Goal: Information Seeking & Learning: Check status

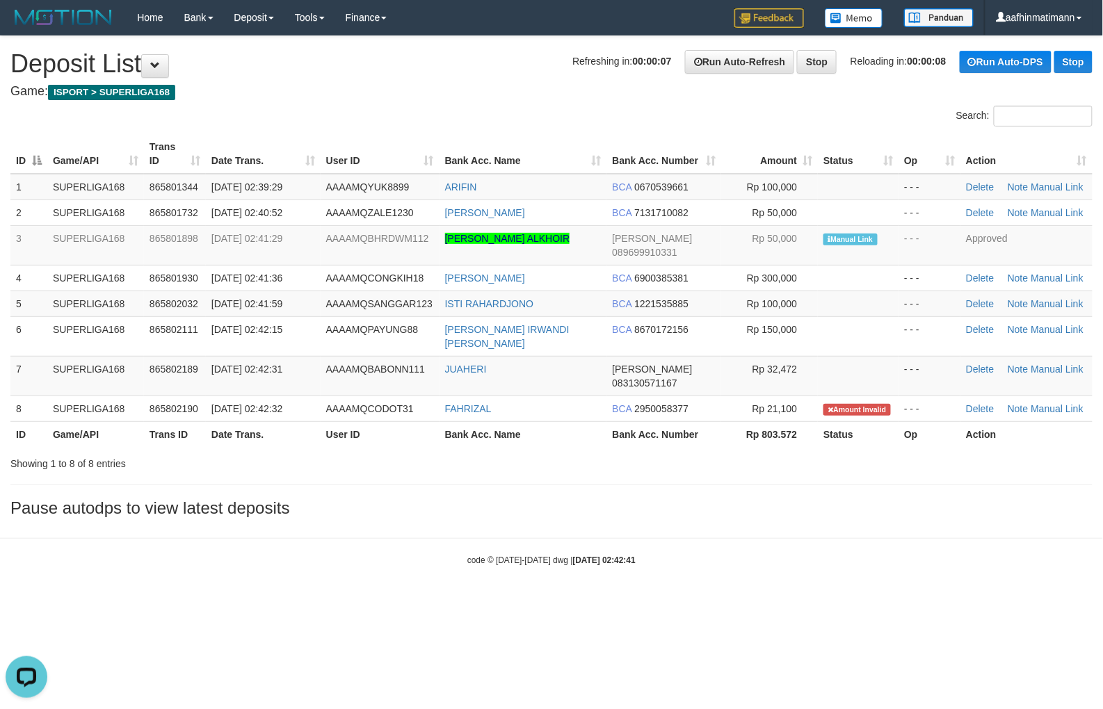
drag, startPoint x: 635, startPoint y: 551, endPoint x: 273, endPoint y: 416, distance: 386.6
click at [624, 554] on body "Toggle navigation Home Bank Account List Load By Website Group [ISPORT] SUPERLI…" at bounding box center [551, 301] width 1103 height 602
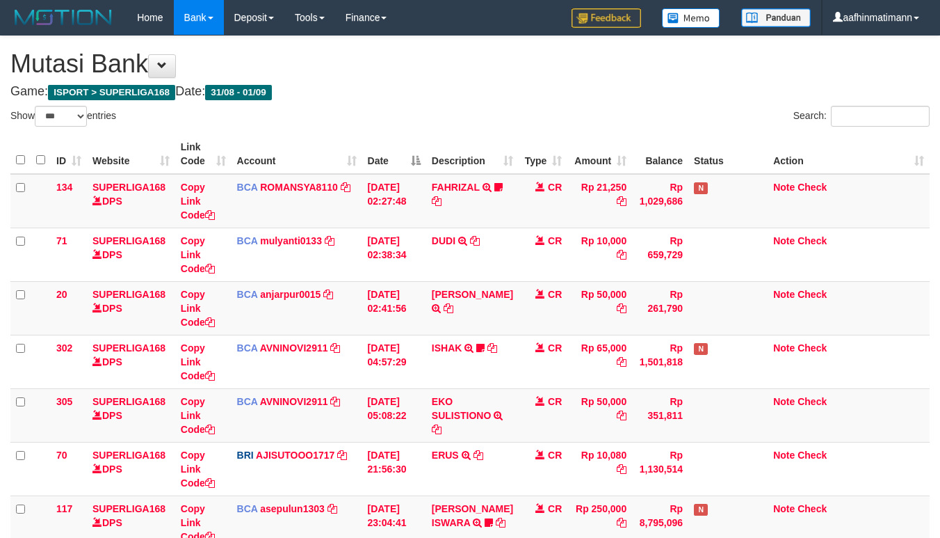
select select "***"
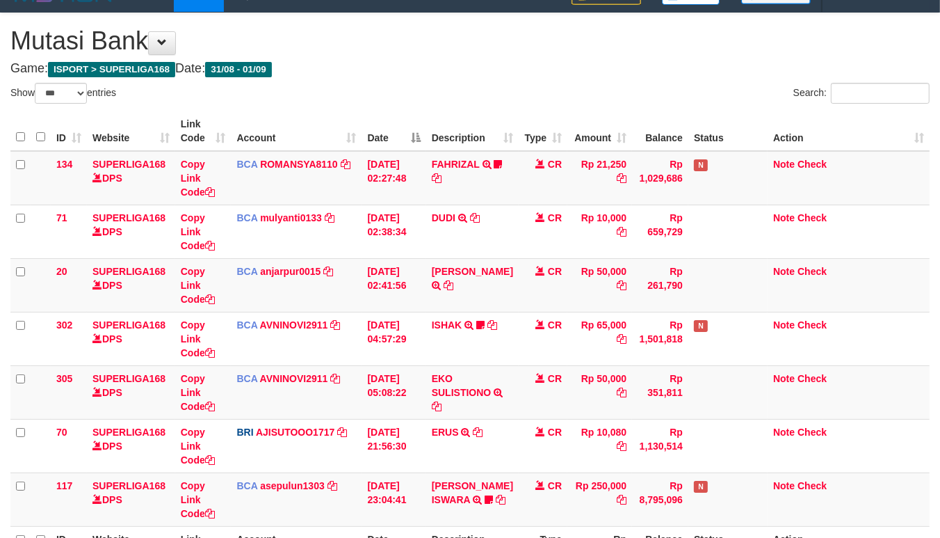
click at [565, 100] on div "Search:" at bounding box center [705, 95] width 449 height 24
click at [565, 99] on div "Search:" at bounding box center [705, 95] width 449 height 24
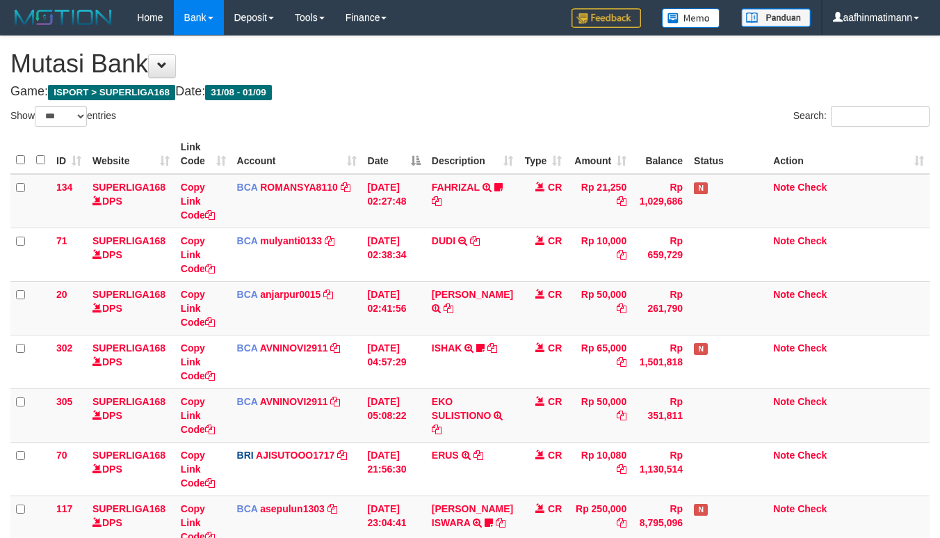
select select "***"
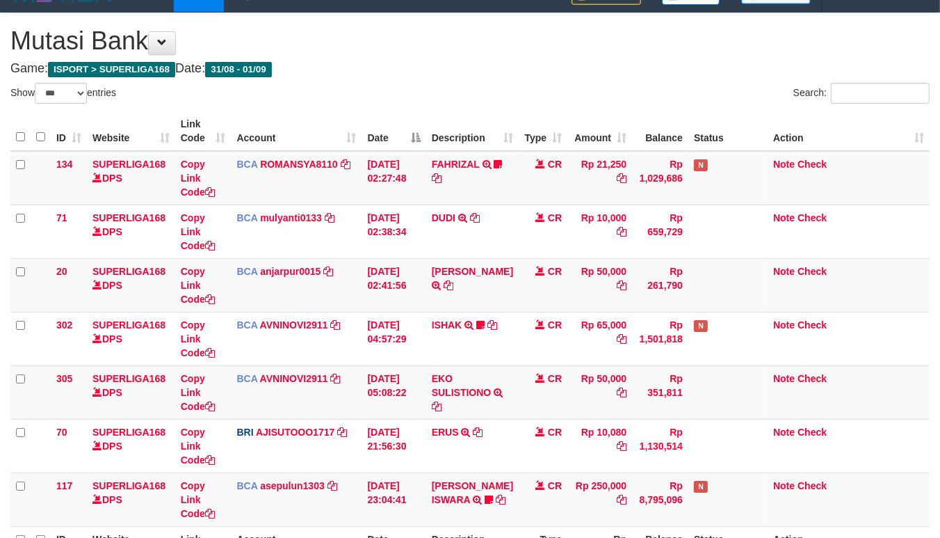
click at [484, 96] on div "Search:" at bounding box center [705, 95] width 449 height 24
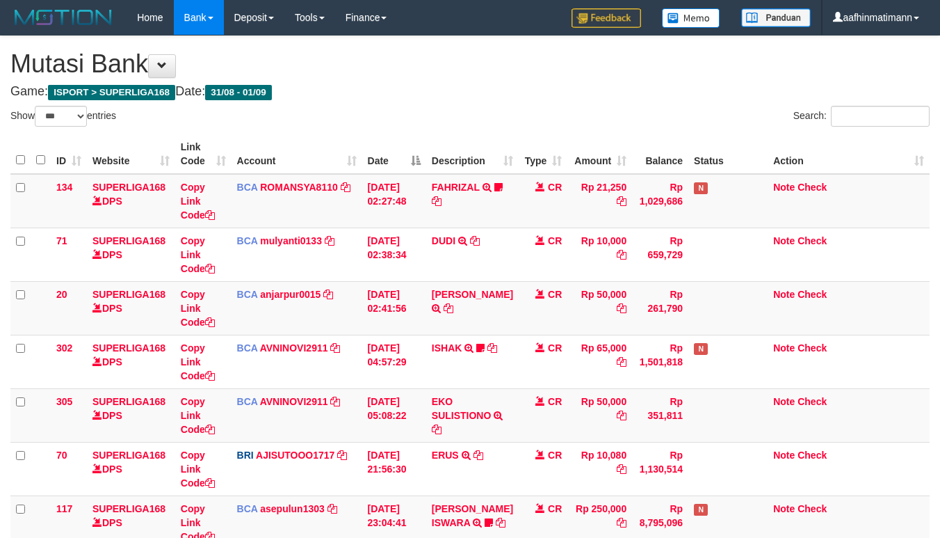
select select "***"
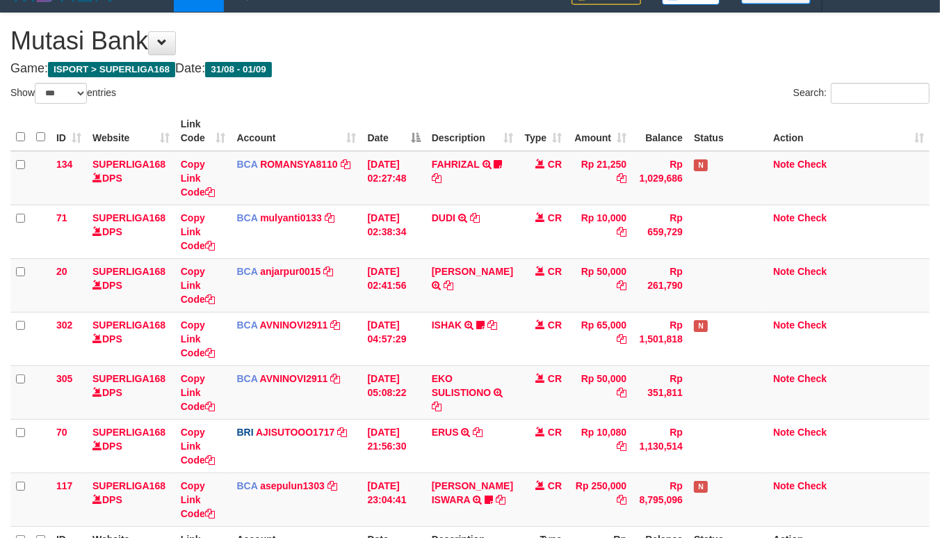
click at [387, 143] on th "Date" at bounding box center [394, 131] width 64 height 40
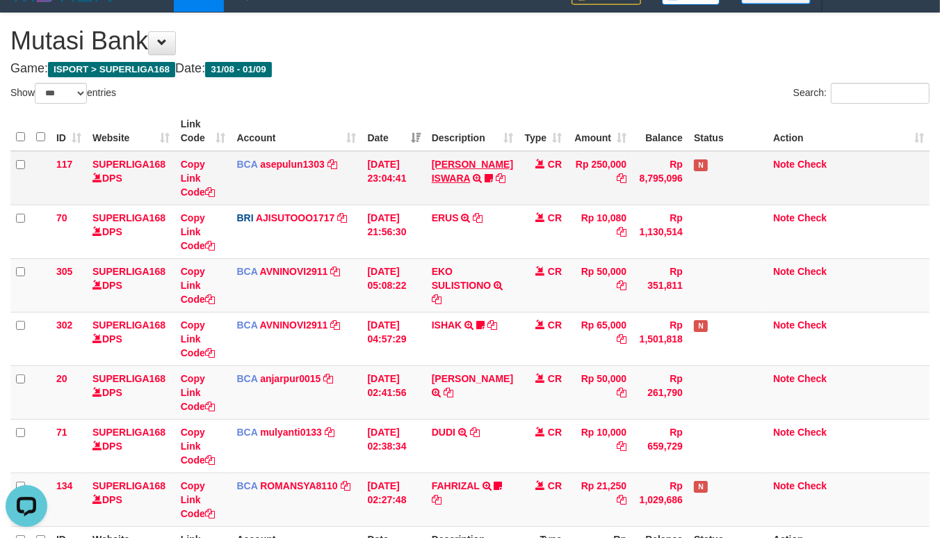
scroll to position [0, 0]
click at [434, 86] on div "Show ** ** ** *** entries" at bounding box center [234, 95] width 449 height 24
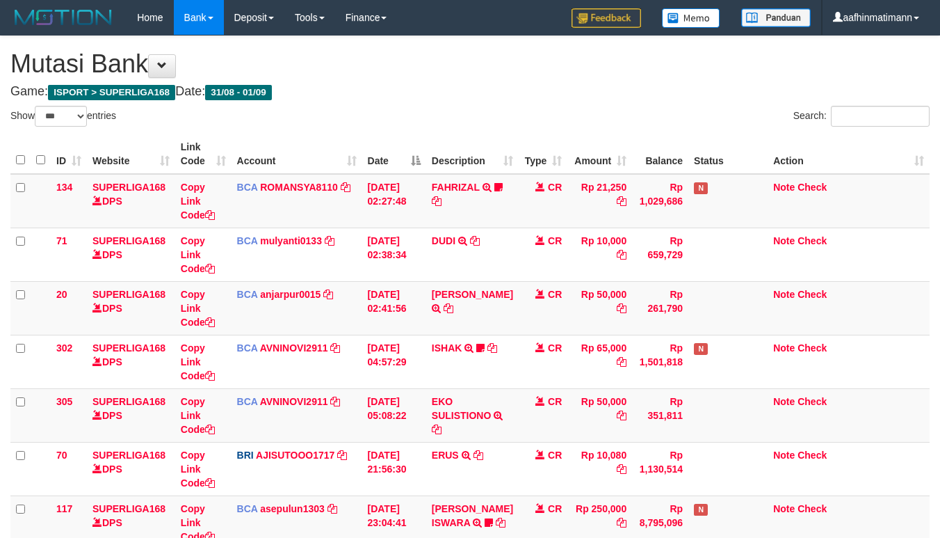
select select "***"
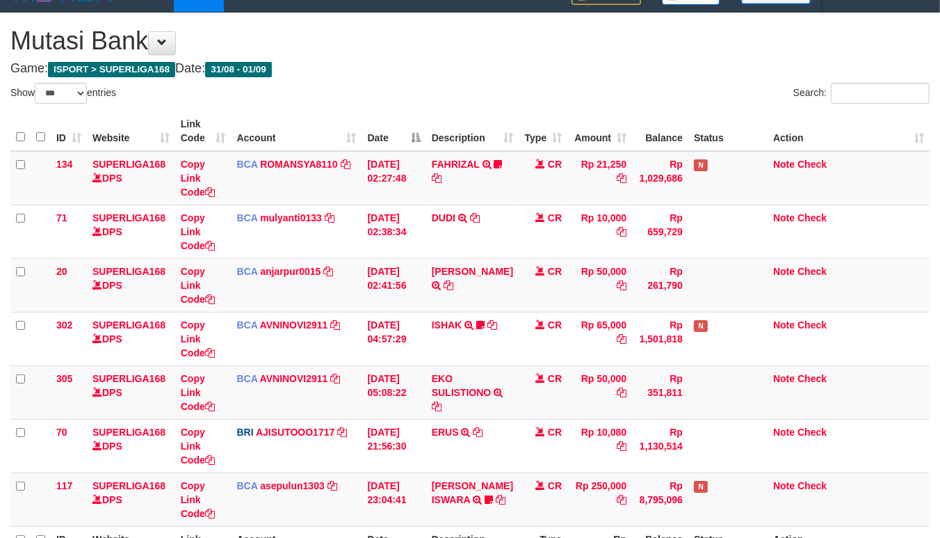
click at [408, 133] on th "Date" at bounding box center [394, 131] width 64 height 40
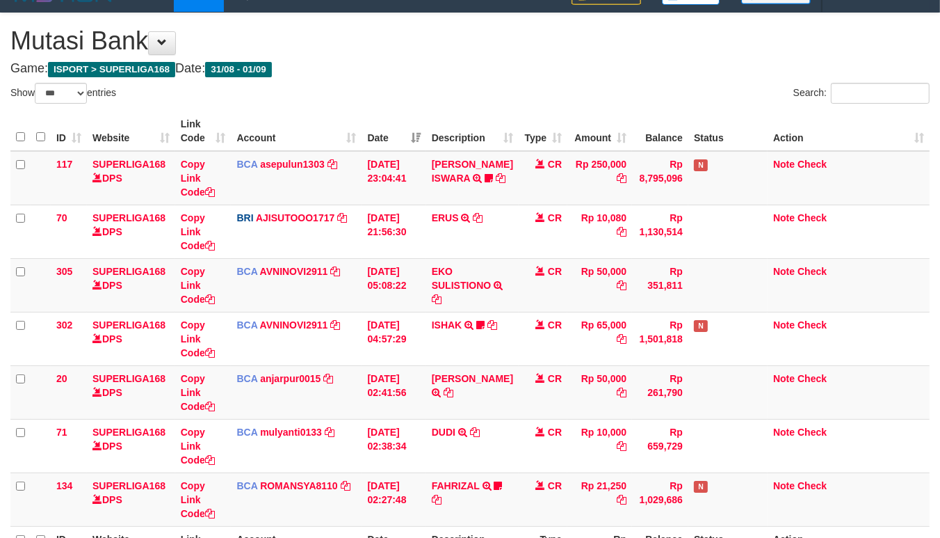
click at [414, 116] on th "Date" at bounding box center [394, 131] width 64 height 40
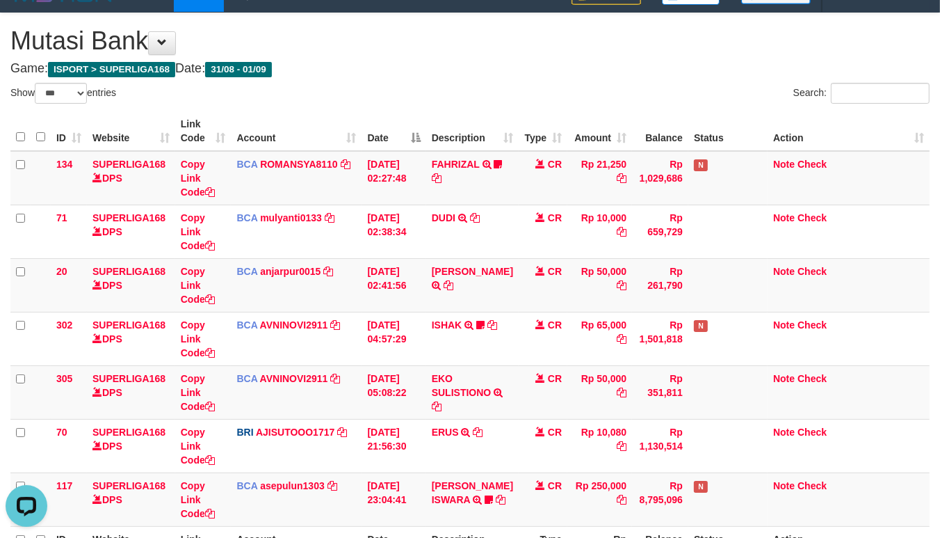
scroll to position [0, 0]
click at [508, 118] on th "Description" at bounding box center [472, 131] width 92 height 40
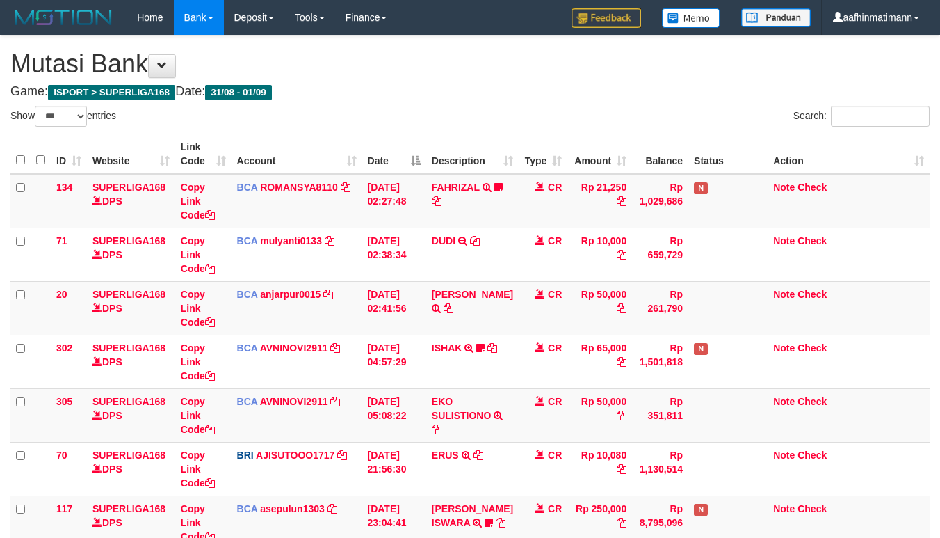
select select "***"
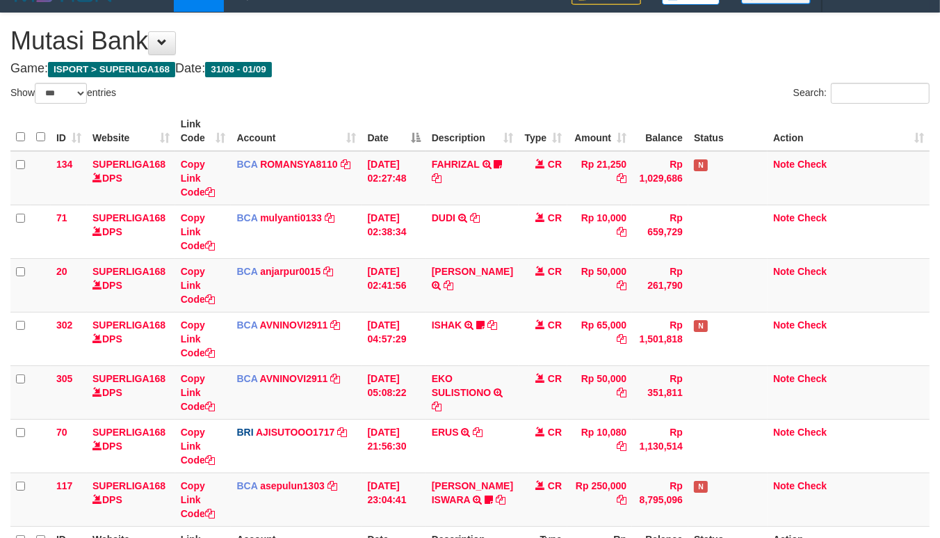
click at [401, 130] on th "Date" at bounding box center [394, 131] width 64 height 40
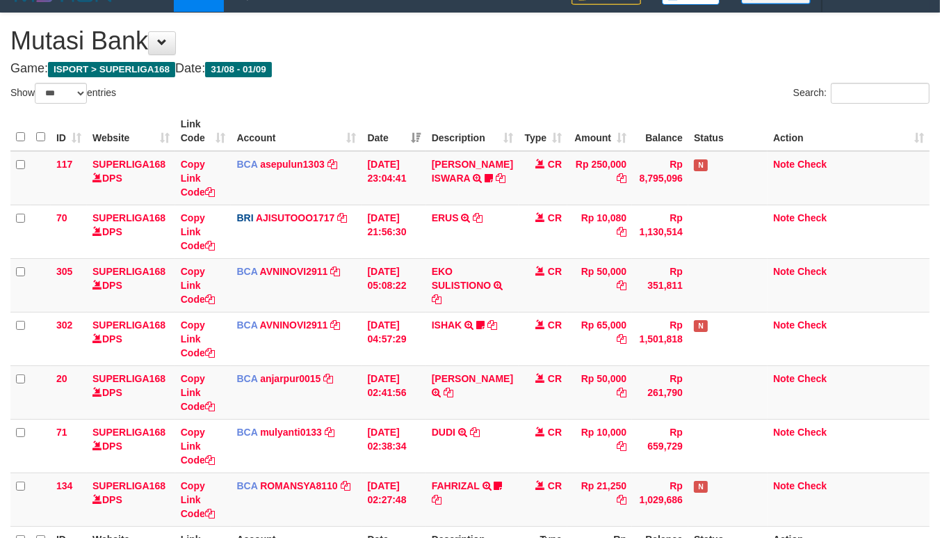
click at [401, 130] on th "Date" at bounding box center [394, 131] width 64 height 40
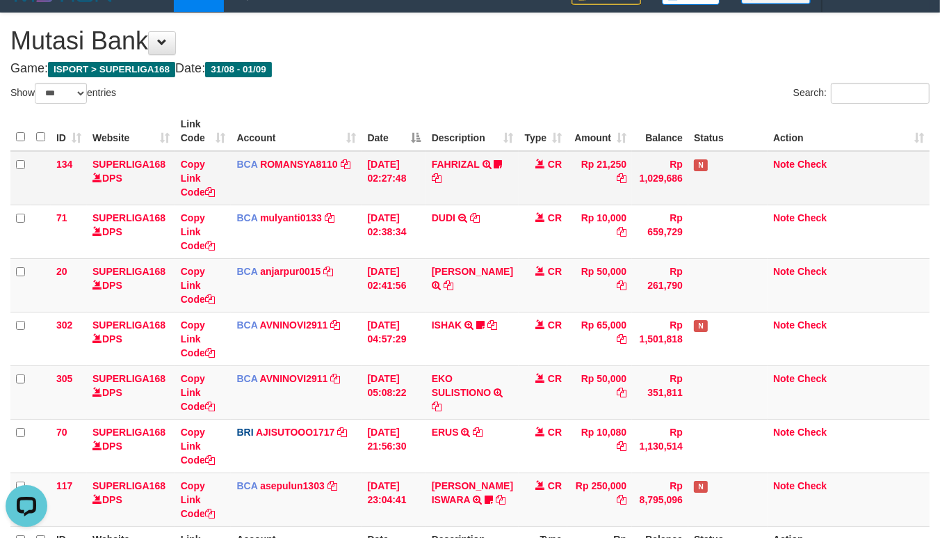
scroll to position [0, 0]
click at [457, 163] on link "FAHRIZAL" at bounding box center [456, 164] width 48 height 11
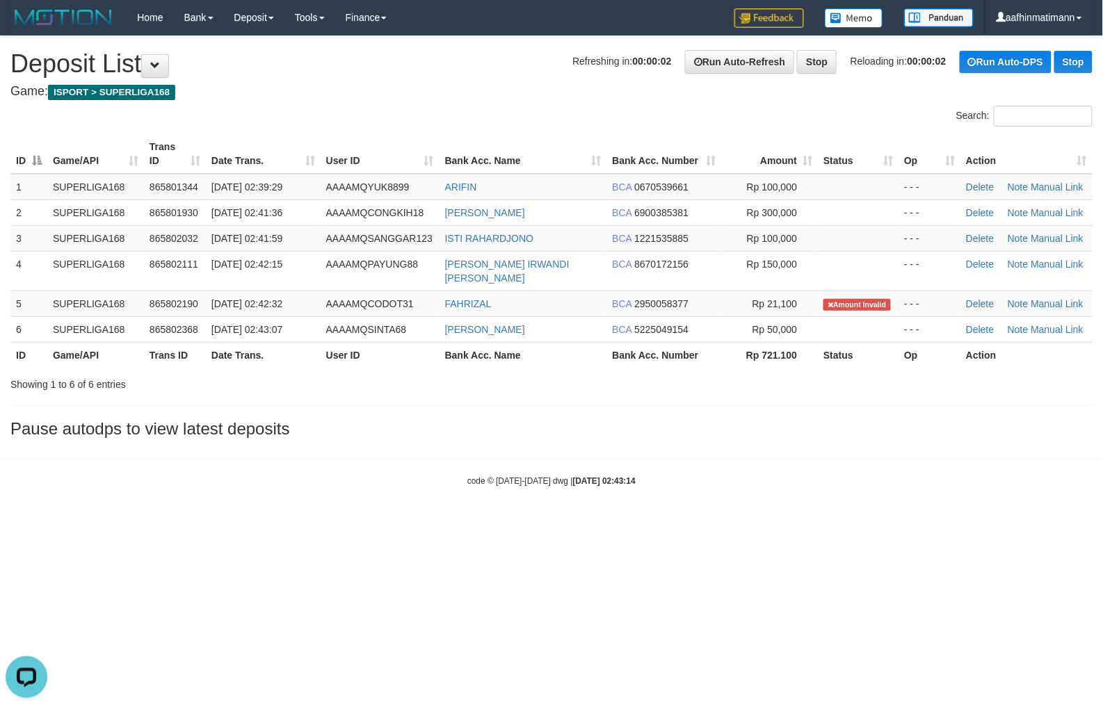
drag, startPoint x: 668, startPoint y: 505, endPoint x: 586, endPoint y: 408, distance: 126.4
click at [668, 505] on body "Toggle navigation Home Bank Account List Load By Website Group [ISPORT] SUPERLI…" at bounding box center [551, 261] width 1103 height 522
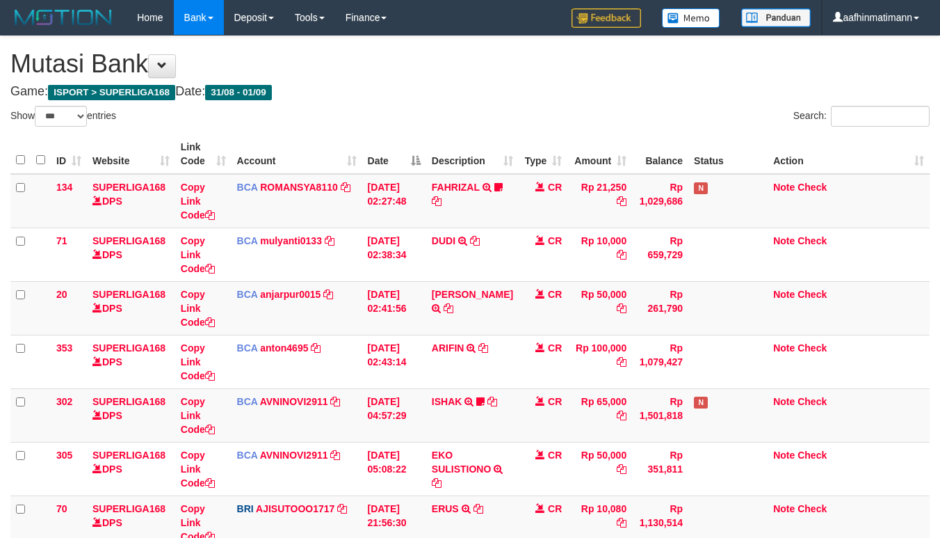
select select "***"
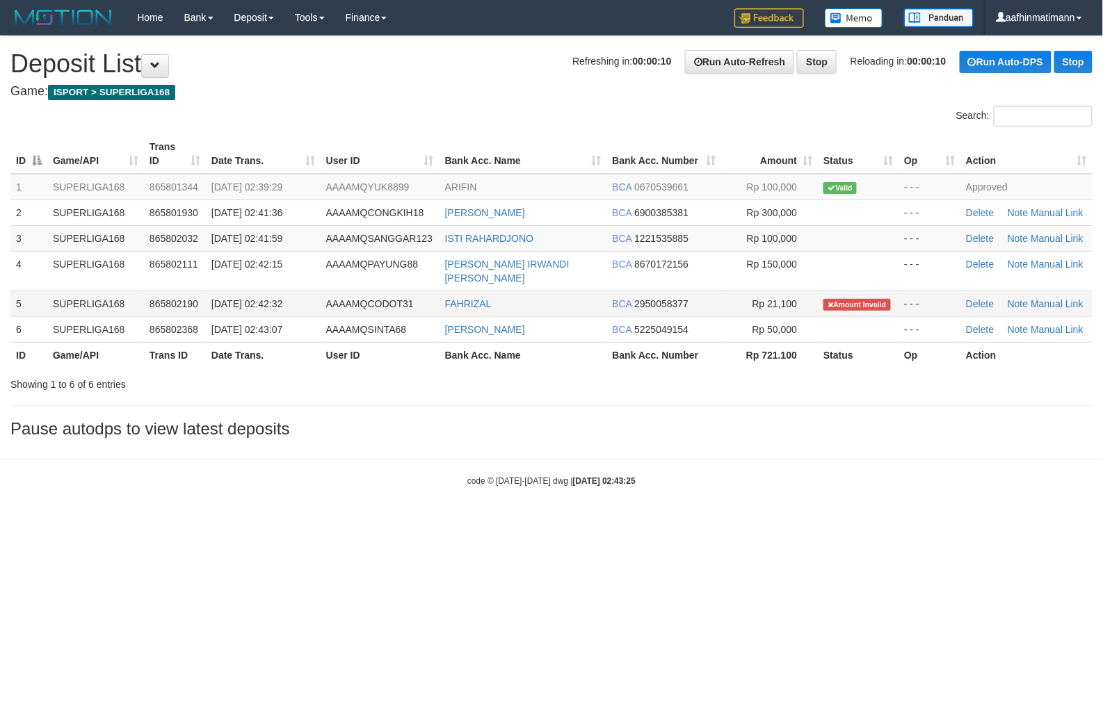
click at [213, 298] on span "01/09/2025 02:42:32" at bounding box center [246, 303] width 71 height 11
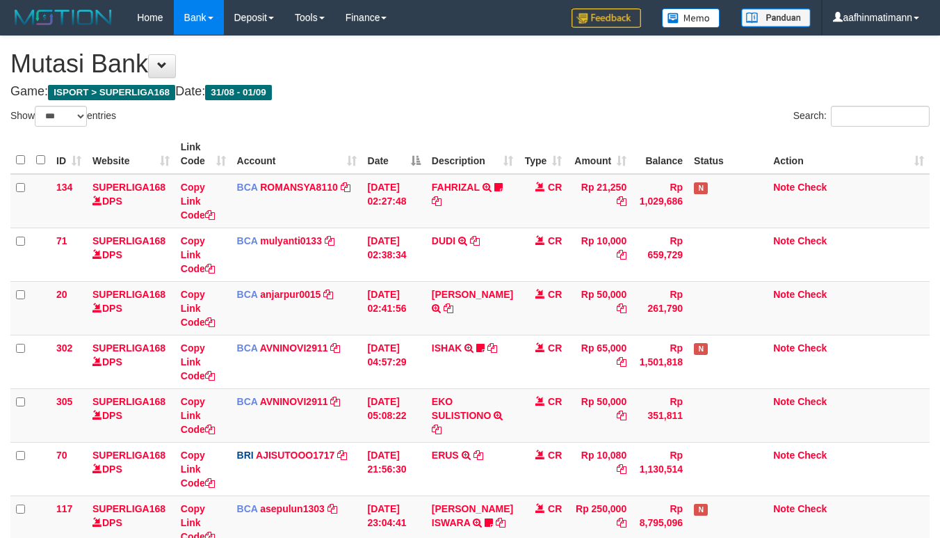
select select "***"
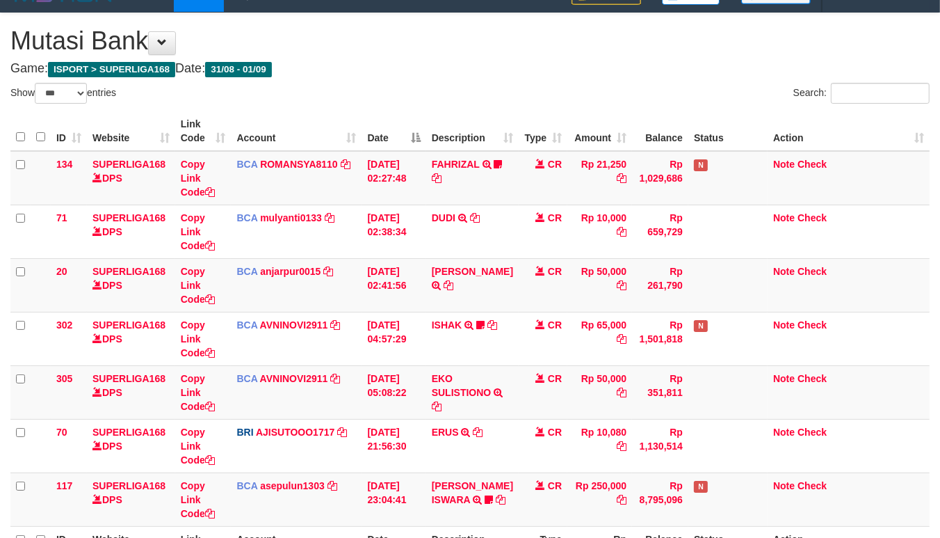
click at [392, 129] on th "Date" at bounding box center [394, 131] width 64 height 40
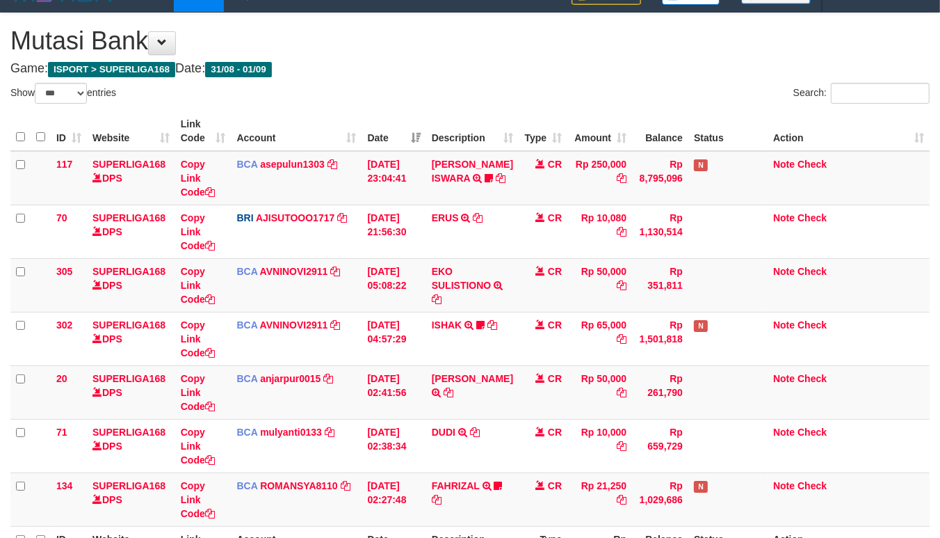
click at [400, 131] on th "Date" at bounding box center [394, 131] width 64 height 40
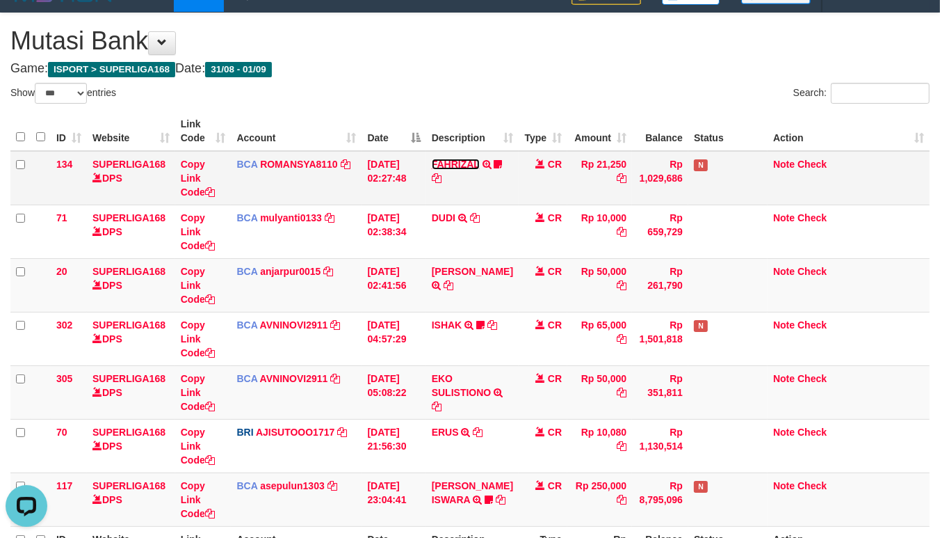
scroll to position [0, 0]
click at [445, 163] on link "FAHRIZAL" at bounding box center [456, 164] width 48 height 11
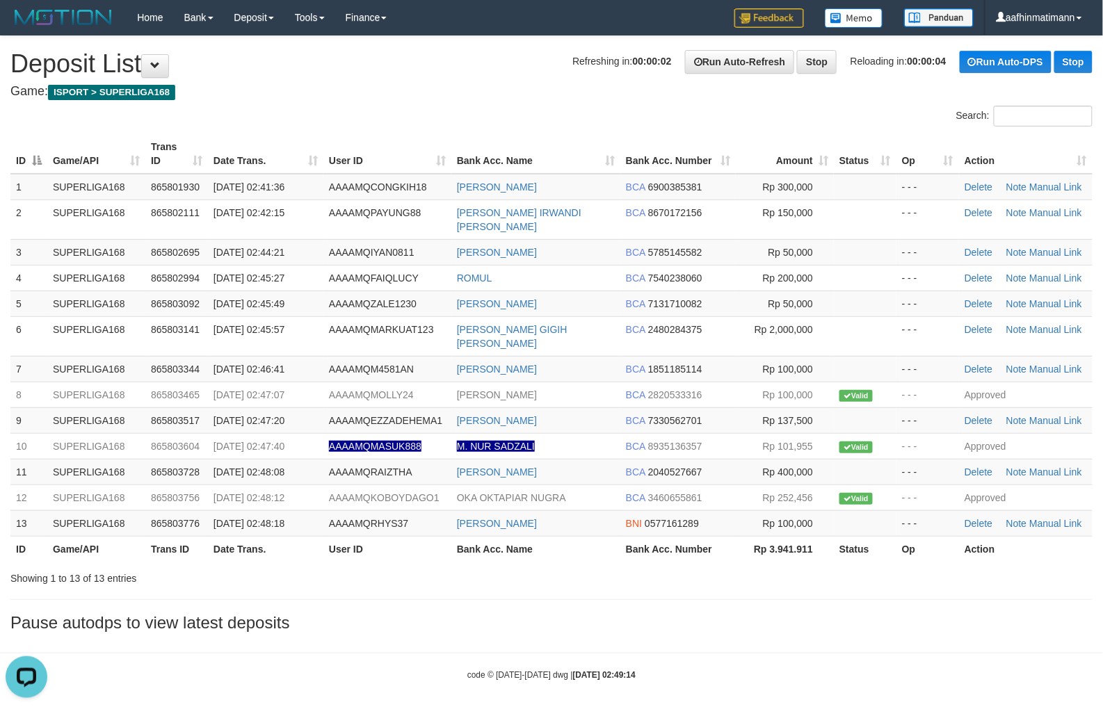
click at [572, 61] on span "Refreshing in: 00:00:02" at bounding box center [621, 61] width 99 height 11
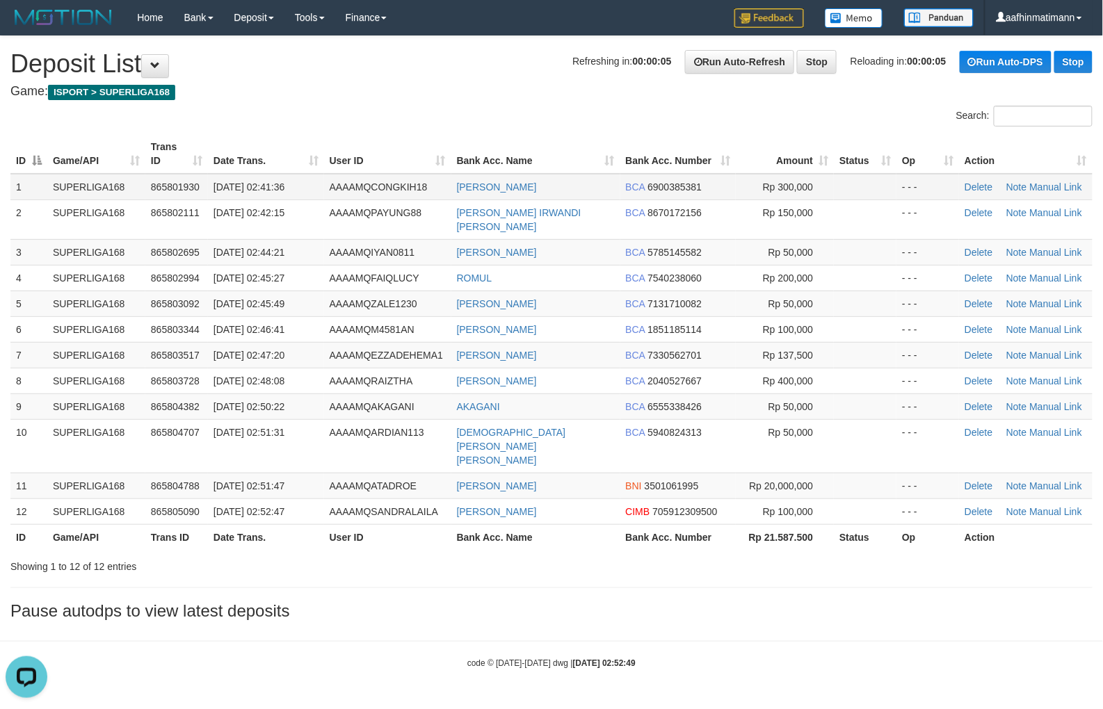
drag, startPoint x: 415, startPoint y: 193, endPoint x: 414, endPoint y: 170, distance: 23.0
click at [414, 193] on td "AAAAMQCONGKIH18" at bounding box center [387, 187] width 127 height 26
click at [364, 192] on td "AAAAMQCONGKIH18" at bounding box center [387, 187] width 127 height 26
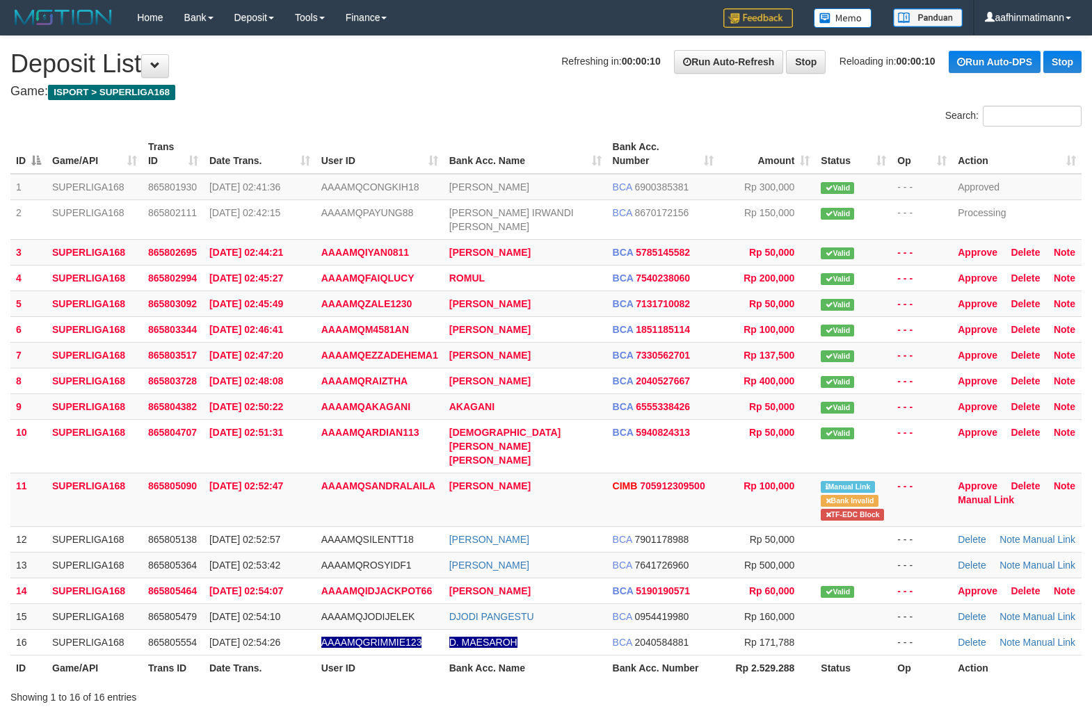
click at [609, 166] on th "Bank Acc. Number" at bounding box center [663, 154] width 113 height 40
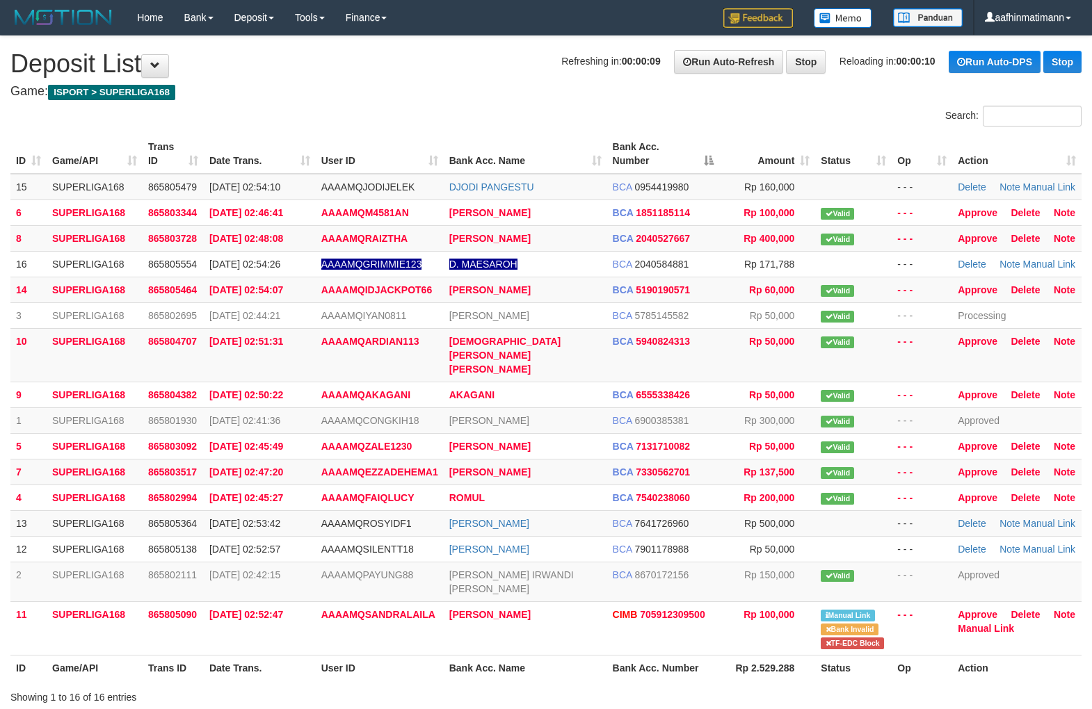
click at [609, 166] on th "Bank Acc. Number" at bounding box center [663, 154] width 113 height 40
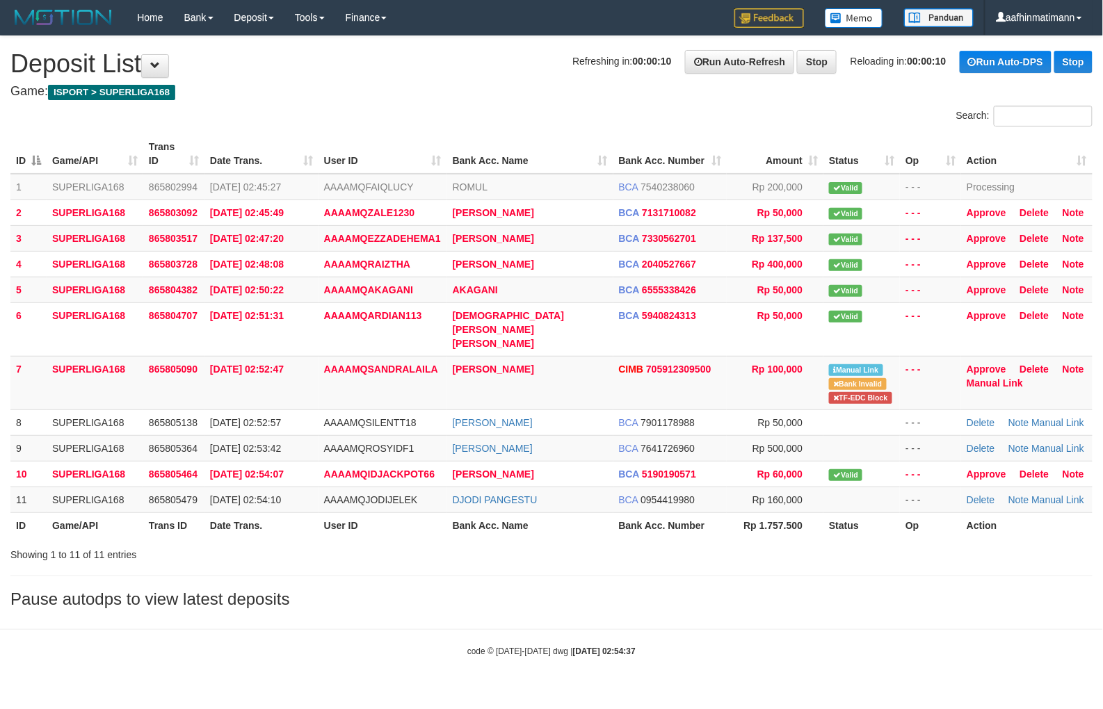
click at [1078, 159] on th "Action" at bounding box center [1026, 154] width 131 height 40
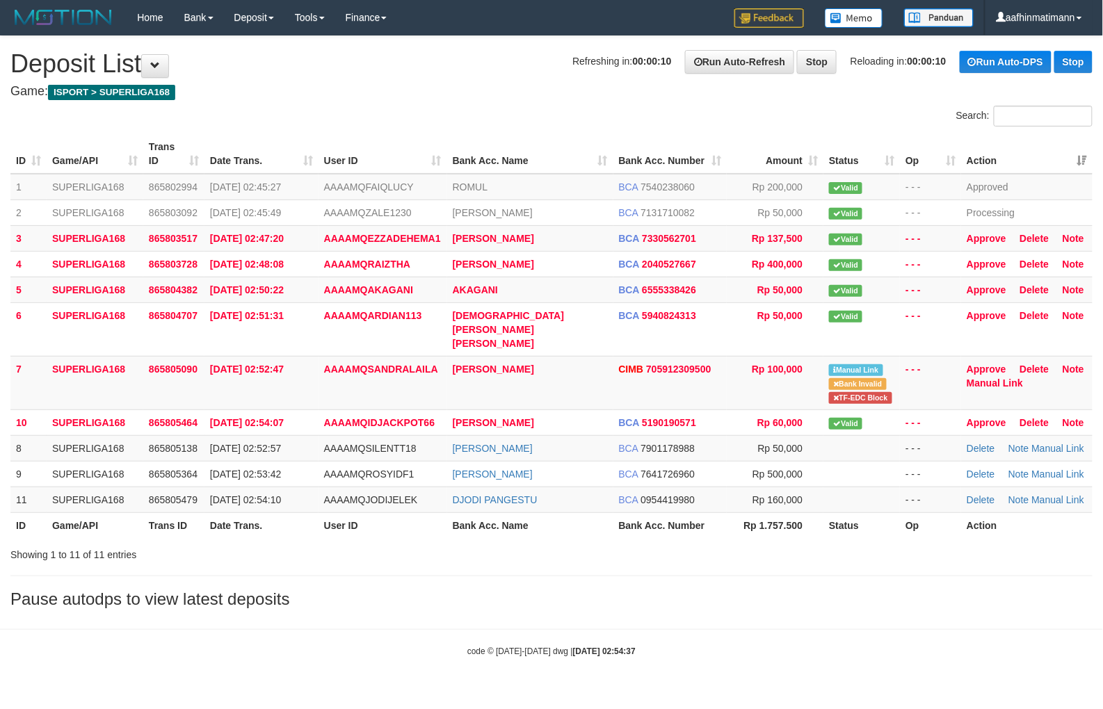
click at [1078, 159] on th "Action" at bounding box center [1026, 154] width 131 height 40
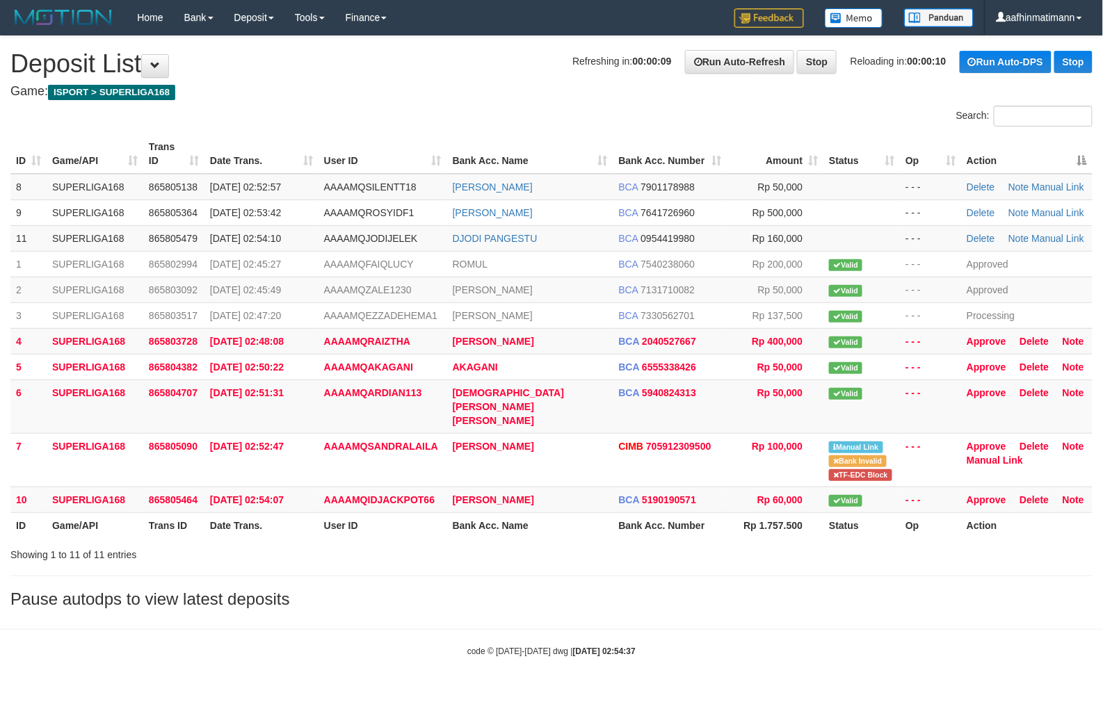
click at [1077, 159] on th "Action" at bounding box center [1026, 154] width 131 height 40
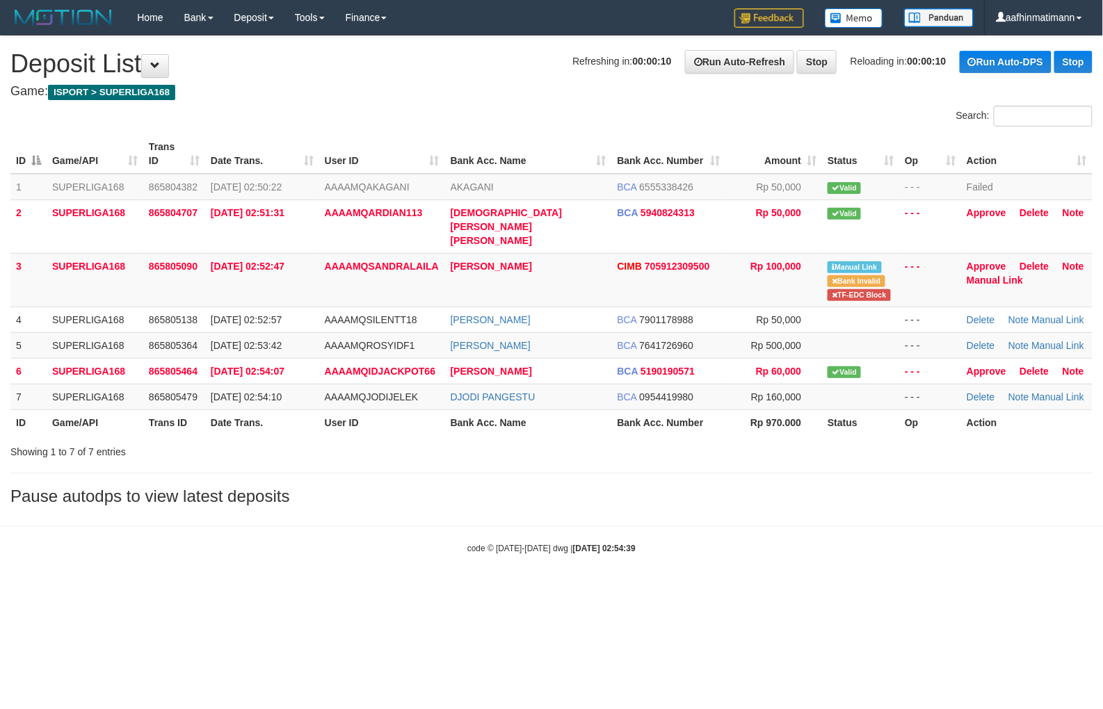
click at [122, 410] on th "Game/API" at bounding box center [95, 423] width 97 height 26
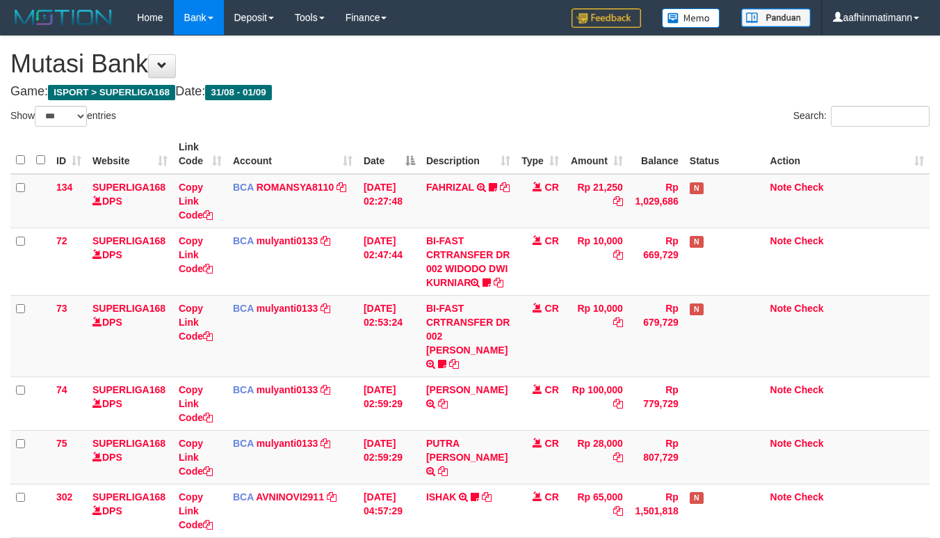
select select "***"
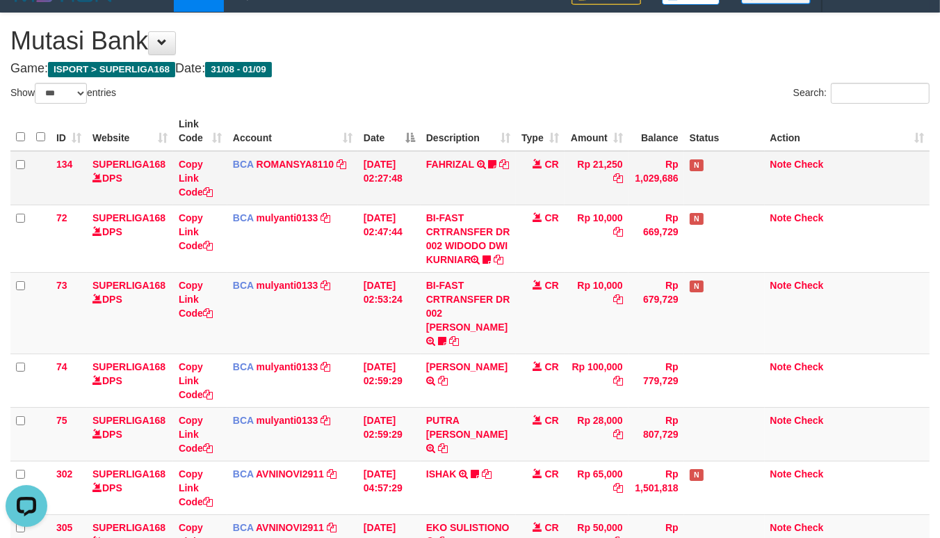
click at [454, 186] on td "FAHRIZAL TRSF E-BANKING CR 0109/FTSCY/WS95031 21250.00FAHRIZAL DI ARAHKAN ISI F…" at bounding box center [468, 178] width 95 height 54
drag, startPoint x: 684, startPoint y: 287, endPoint x: 946, endPoint y: 307, distance: 263.0
click at [692, 287] on td "N" at bounding box center [724, 312] width 81 height 81
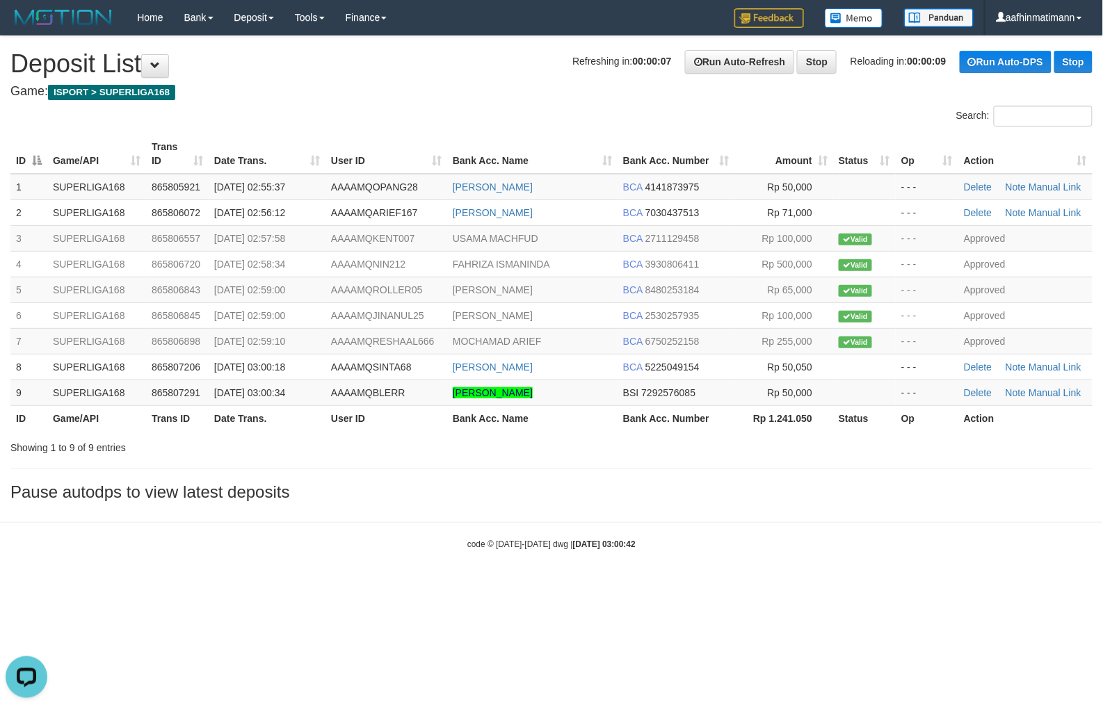
click at [455, 127] on div "Search:" at bounding box center [551, 118] width 1103 height 24
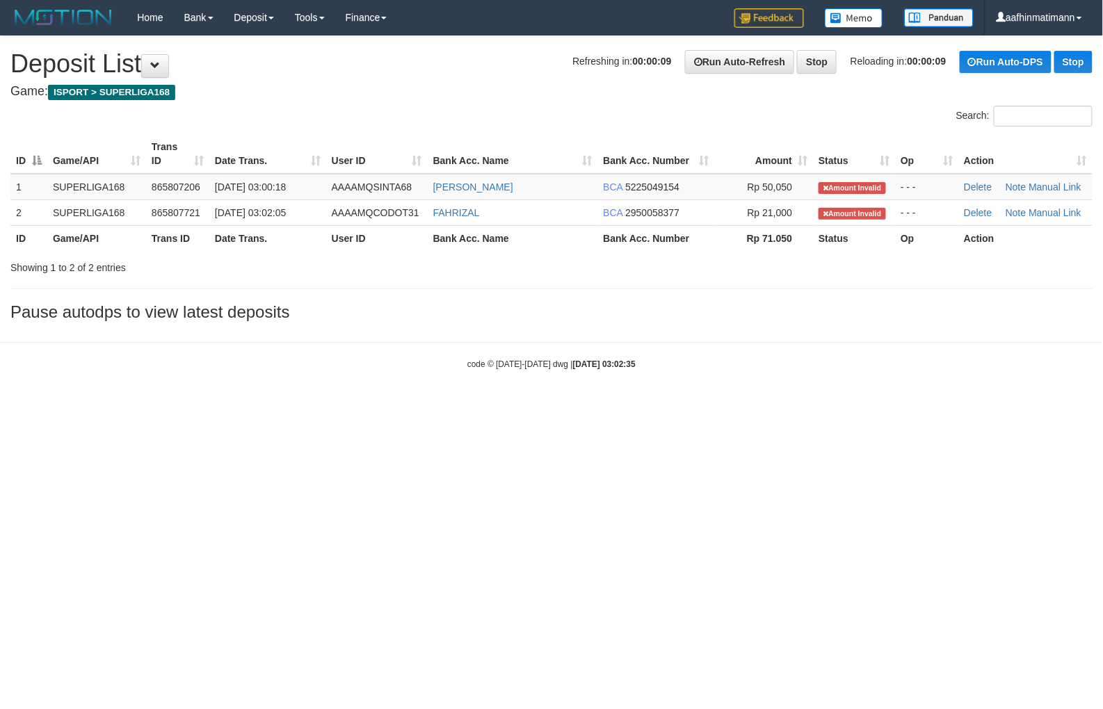
click at [503, 405] on html "Toggle navigation Home Bank Account List Load By Website Group [ISPORT] SUPERLI…" at bounding box center [551, 202] width 1103 height 405
click at [394, 405] on html "Toggle navigation Home Bank Account List Load By Website Group [ISPORT] SUPERLI…" at bounding box center [551, 202] width 1103 height 405
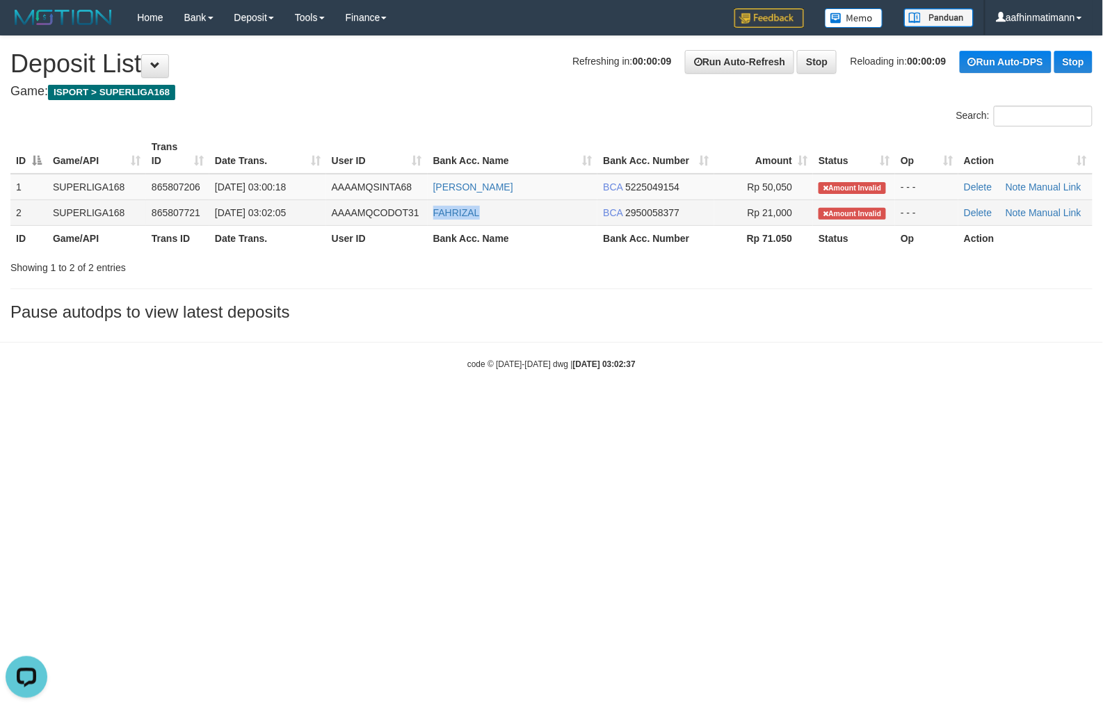
copy link "FAHRIZAL"
drag, startPoint x: 430, startPoint y: 213, endPoint x: 485, endPoint y: 211, distance: 55.0
click at [485, 211] on td "FAHRIZAL" at bounding box center [513, 213] width 170 height 26
copy tr "[PERSON_NAME]"
drag, startPoint x: 424, startPoint y: 186, endPoint x: 6, endPoint y: 476, distance: 509.3
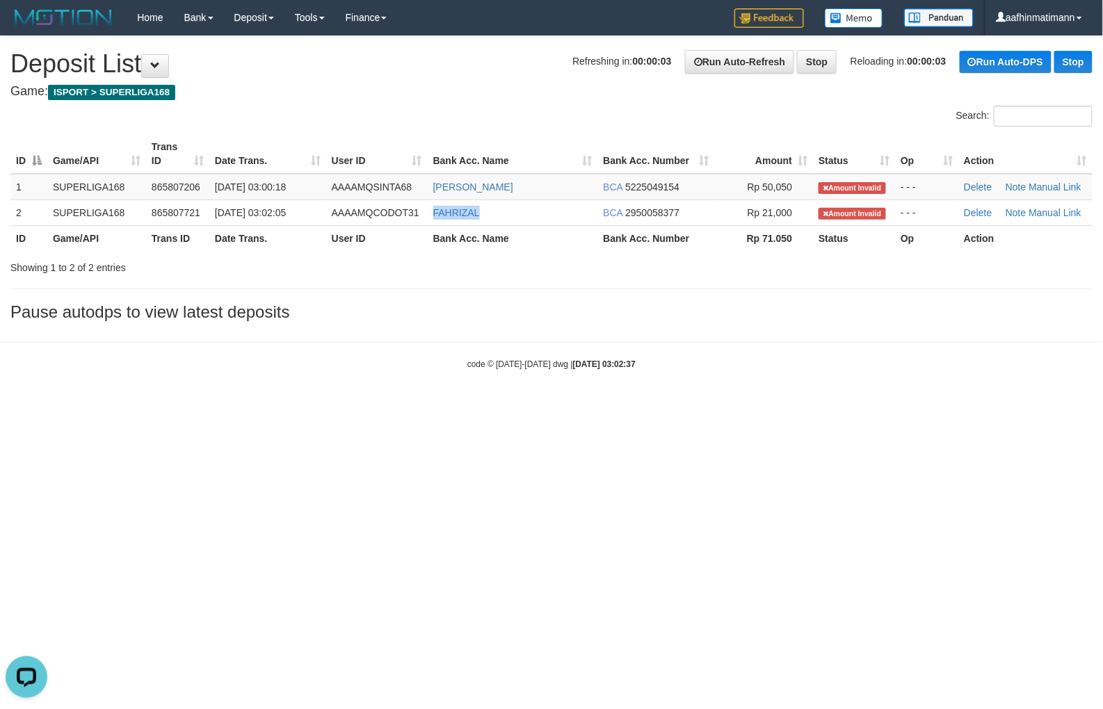
click at [554, 190] on tr "1 SUPERLIGA168 865807206 01/09/2025 03:00:18 AAAAMQSINTA68 MUHAMMAD IRDAN BCA 5…" at bounding box center [551, 187] width 1082 height 26
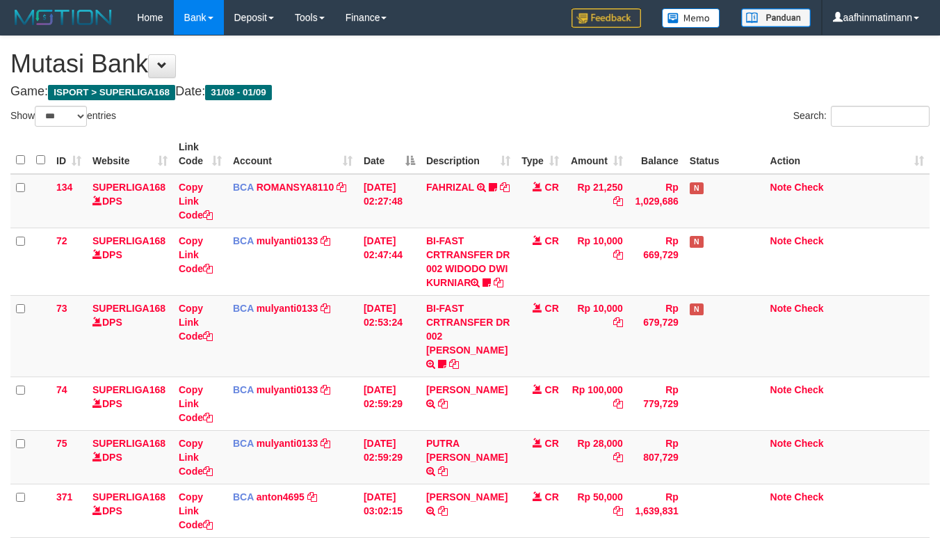
select select "***"
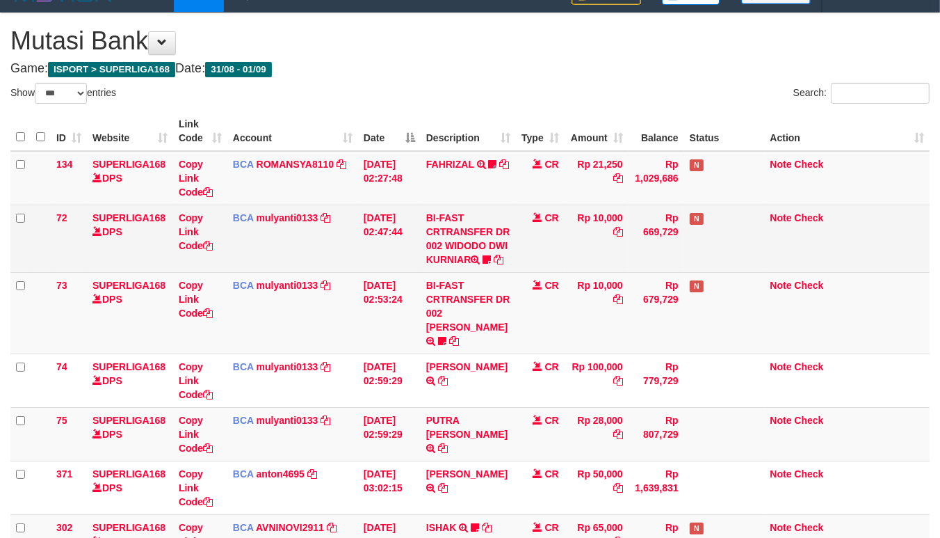
click at [581, 216] on td "Rp 10,000" at bounding box center [597, 237] width 64 height 67
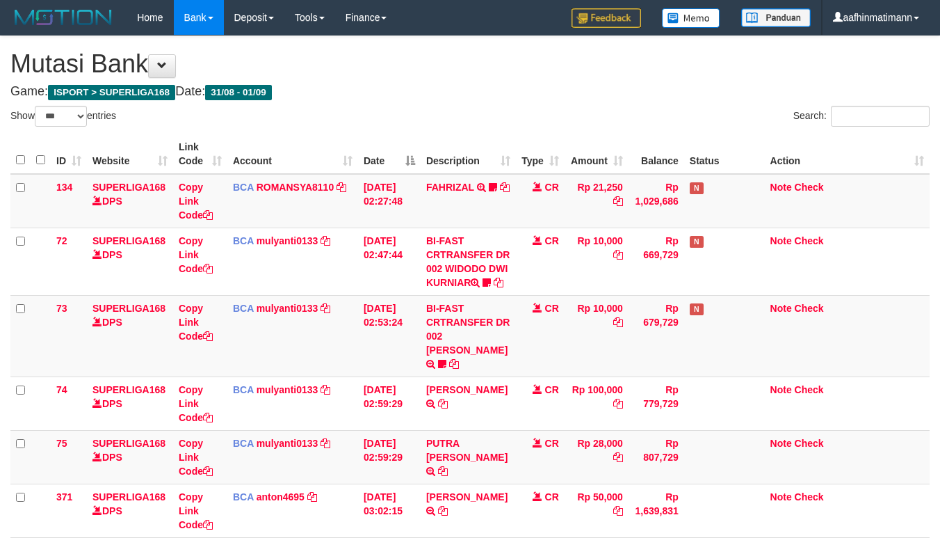
select select "***"
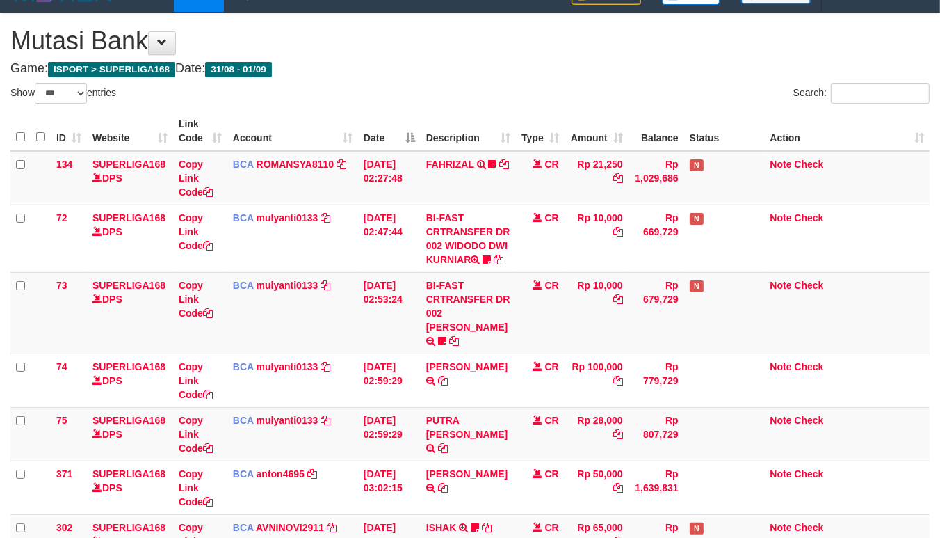
click at [411, 139] on th "Date" at bounding box center [389, 131] width 63 height 40
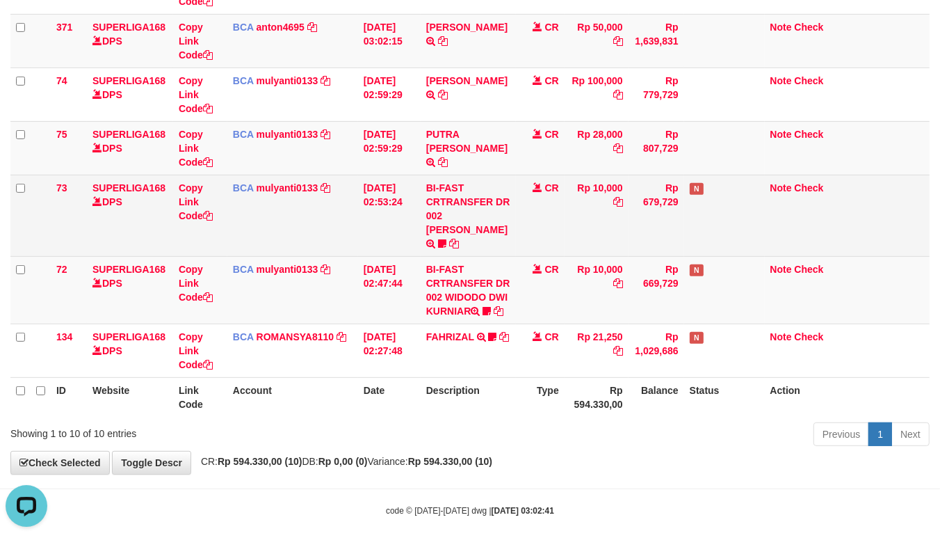
scroll to position [0, 0]
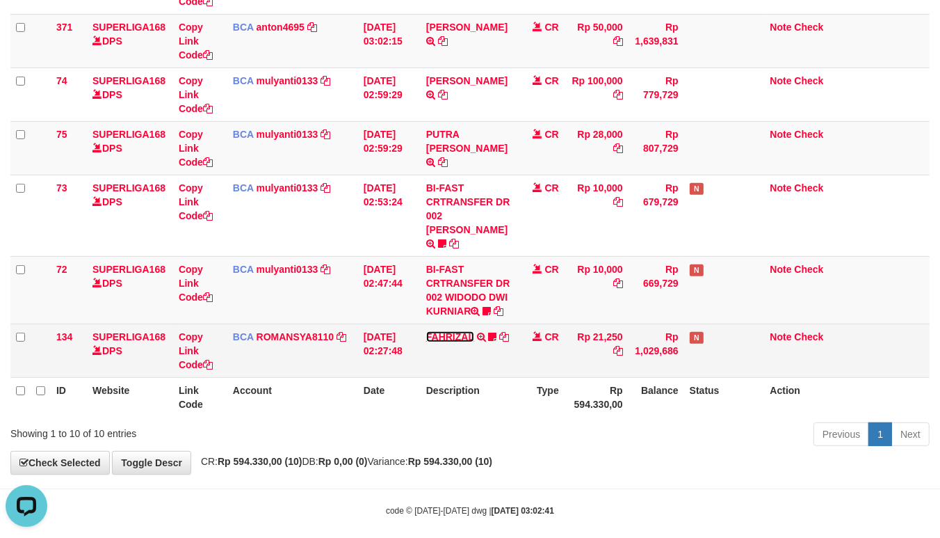
click at [442, 331] on link "FAHRIZAL" at bounding box center [450, 336] width 48 height 11
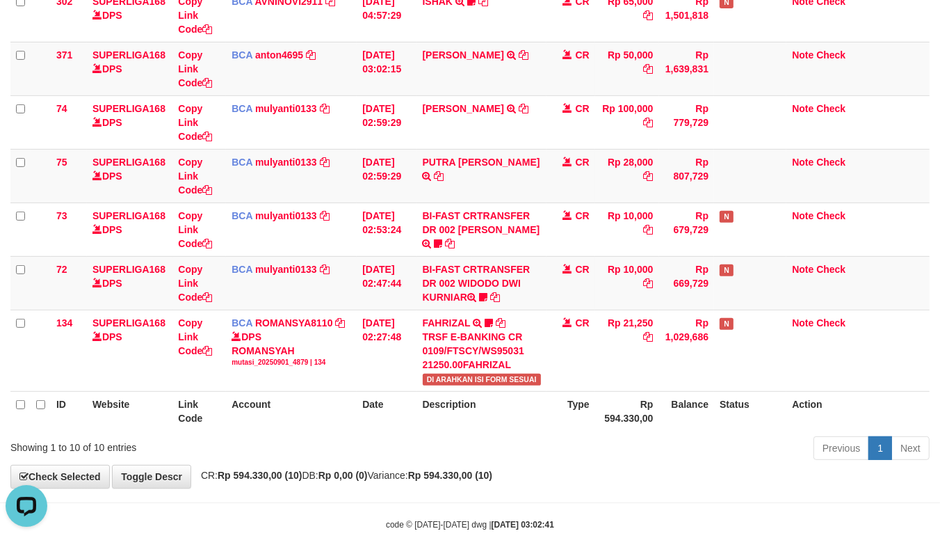
drag, startPoint x: 339, startPoint y: 481, endPoint x: 366, endPoint y: 477, distance: 28.0
click at [339, 481] on div "**********" at bounding box center [470, 89] width 940 height 798
click at [431, 50] on link "MUHAMMAD IRDAN" at bounding box center [463, 54] width 81 height 11
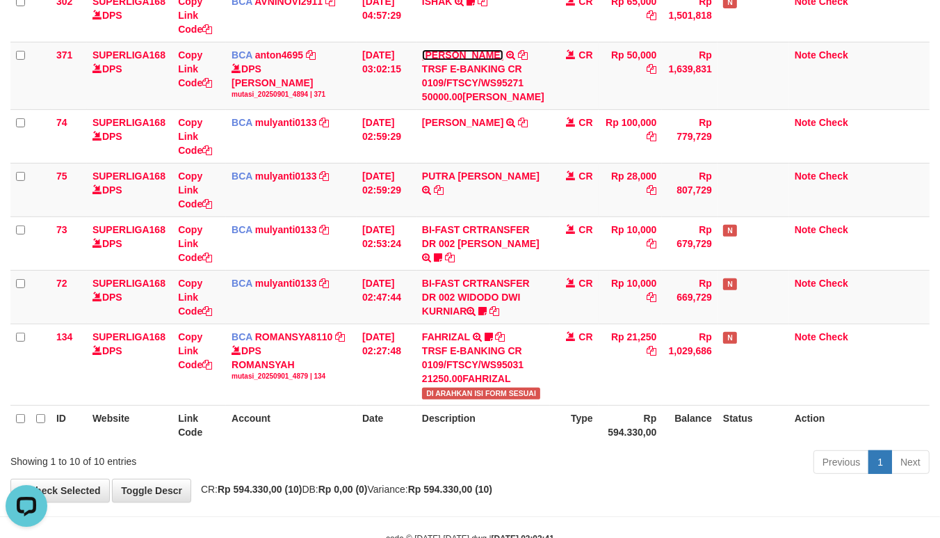
scroll to position [0, 0]
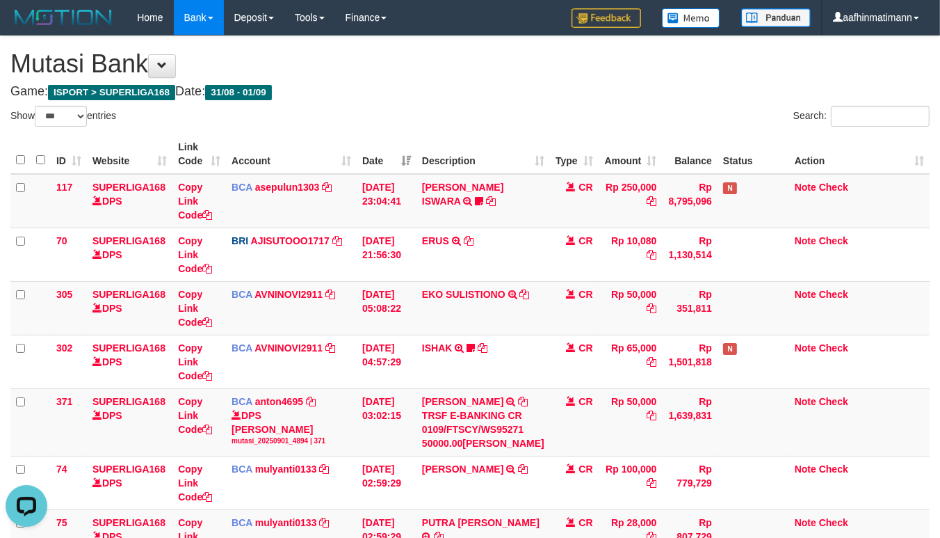
click at [403, 156] on th "Date" at bounding box center [387, 154] width 60 height 40
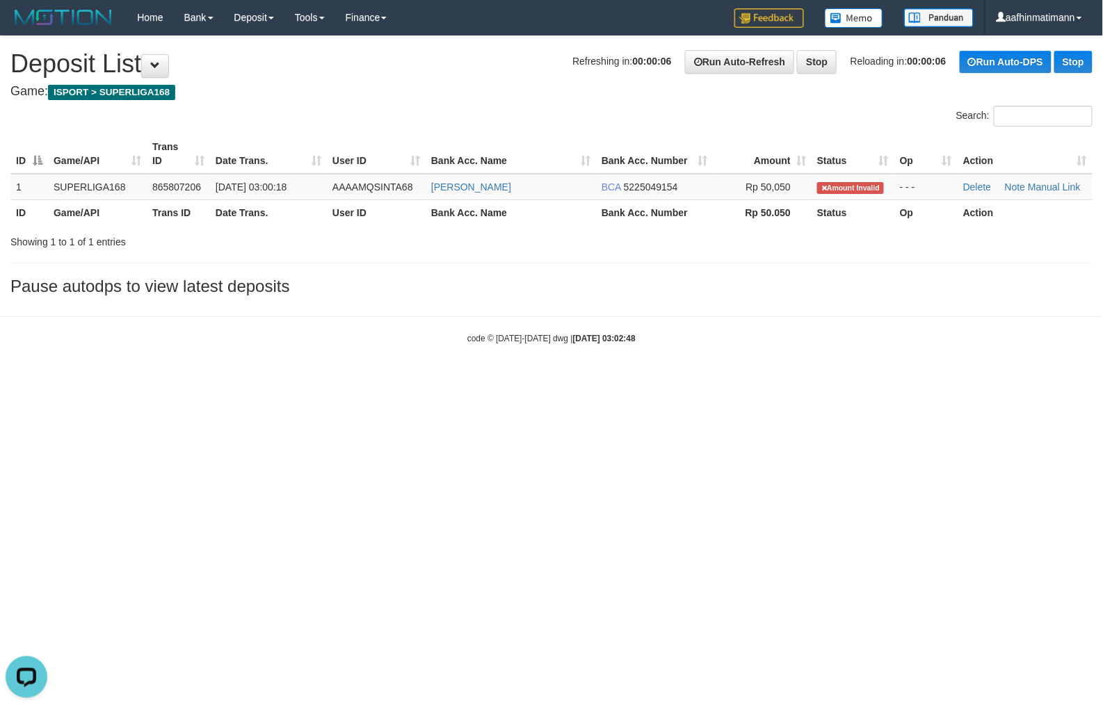
click at [331, 342] on div "code © 2012-2018 dwg | 2025/09/01 03:02:48" at bounding box center [551, 338] width 1103 height 14
click at [327, 344] on div "code © 2012-2018 dwg | 2025/09/01 03:02:48" at bounding box center [551, 338] width 1103 height 14
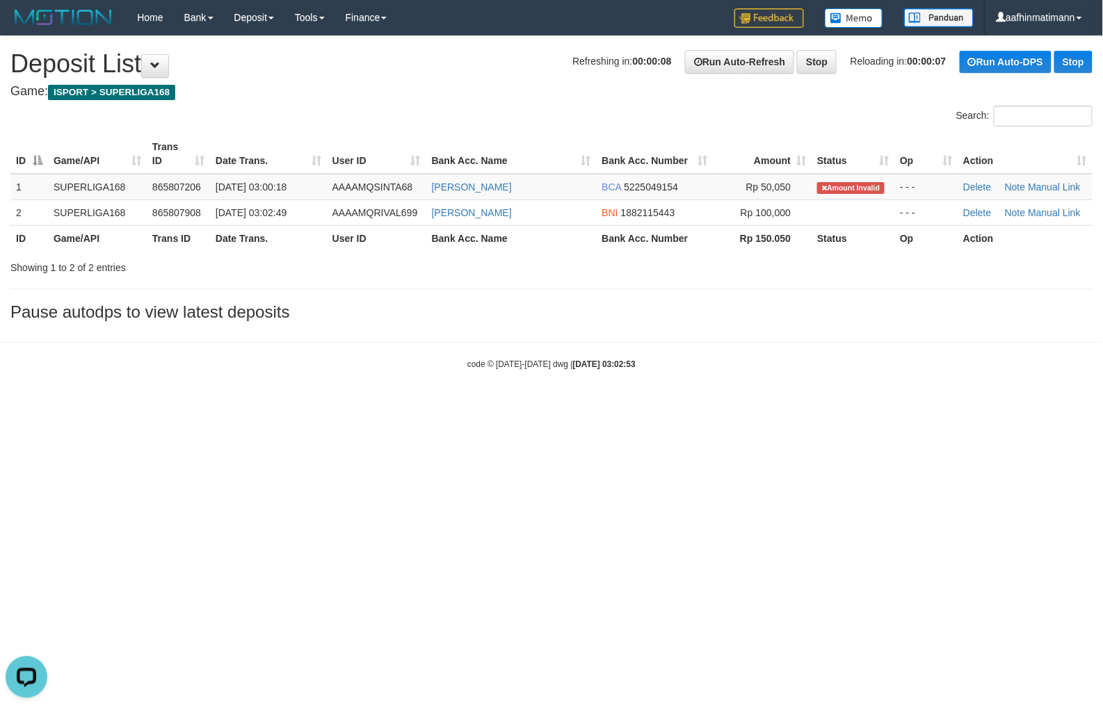
drag, startPoint x: 335, startPoint y: 445, endPoint x: 346, endPoint y: 449, distance: 11.9
click at [335, 405] on html "Toggle navigation Home Bank Account List Load By Website Group [ISPORT] SUPERLI…" at bounding box center [551, 202] width 1103 height 405
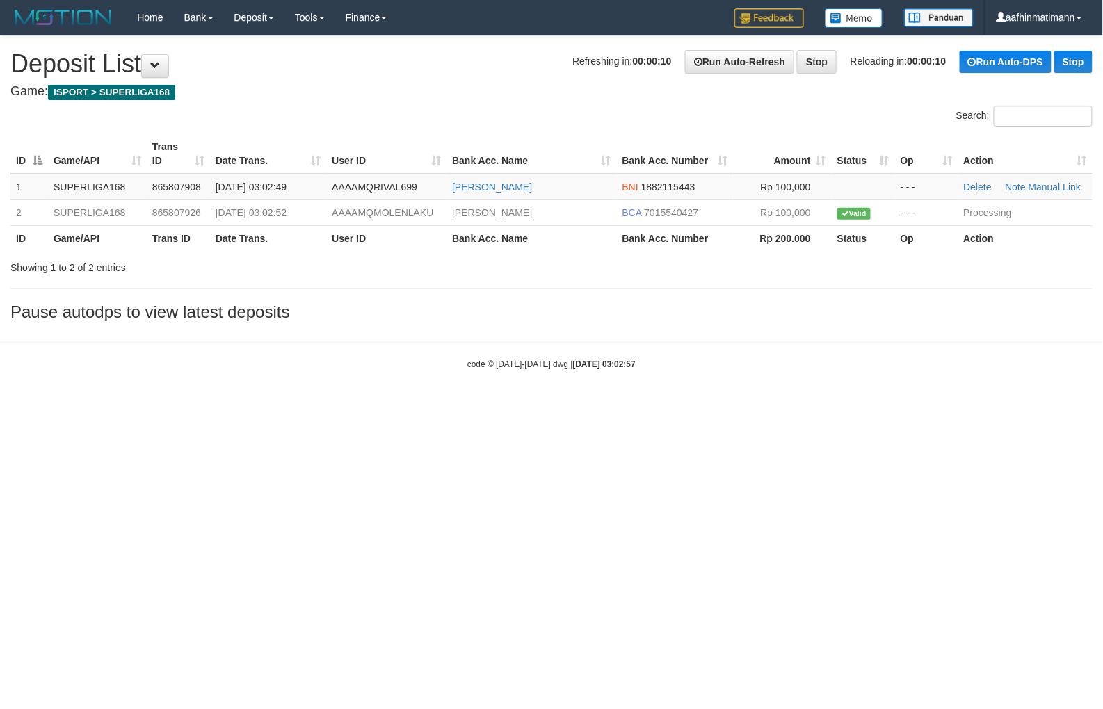
click at [242, 405] on html "Toggle navigation Home Bank Account List Load By Website Group [ISPORT] SUPERLI…" at bounding box center [551, 202] width 1103 height 405
click at [231, 405] on html "Toggle navigation Home Bank Account List Load By Website Group [ISPORT] SUPERLI…" at bounding box center [551, 202] width 1103 height 405
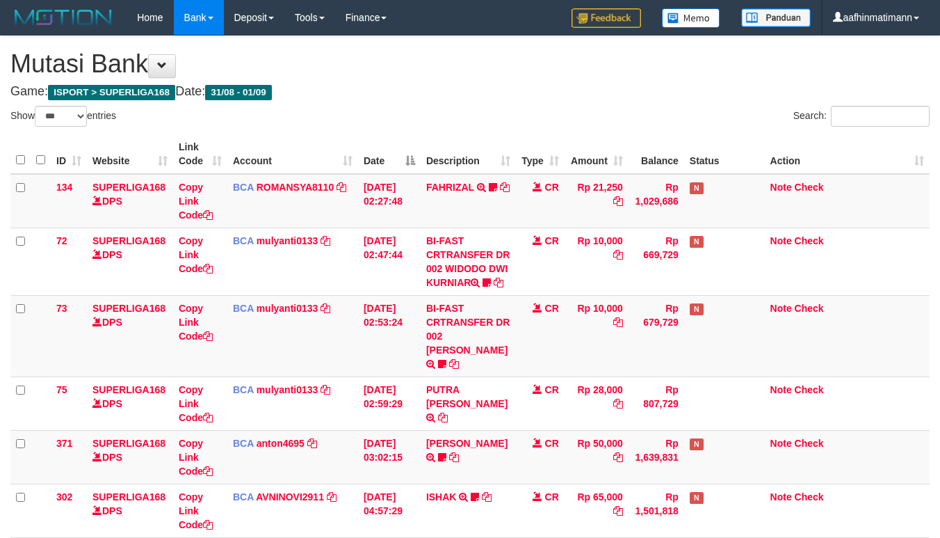
select select "***"
click at [477, 141] on th "Description" at bounding box center [468, 154] width 95 height 40
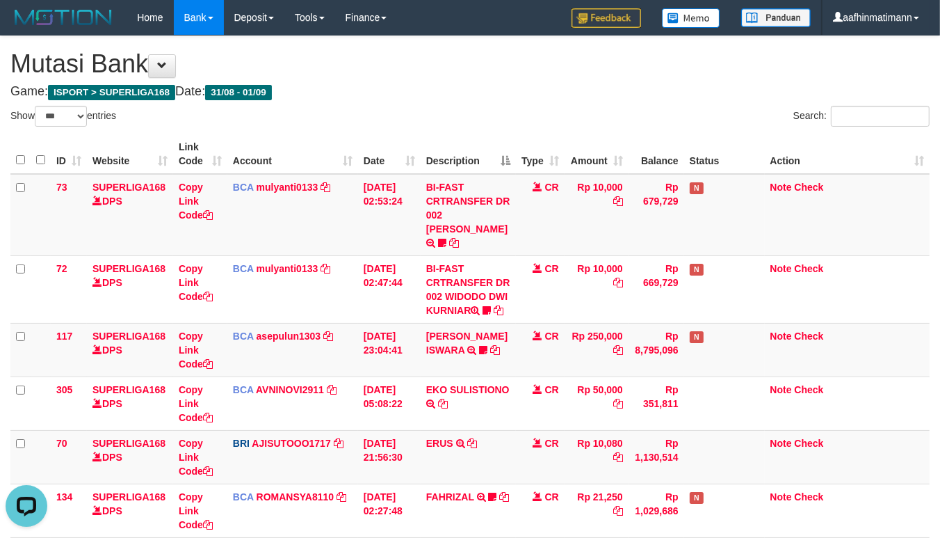
click at [478, 141] on th "Description" at bounding box center [468, 154] width 95 height 40
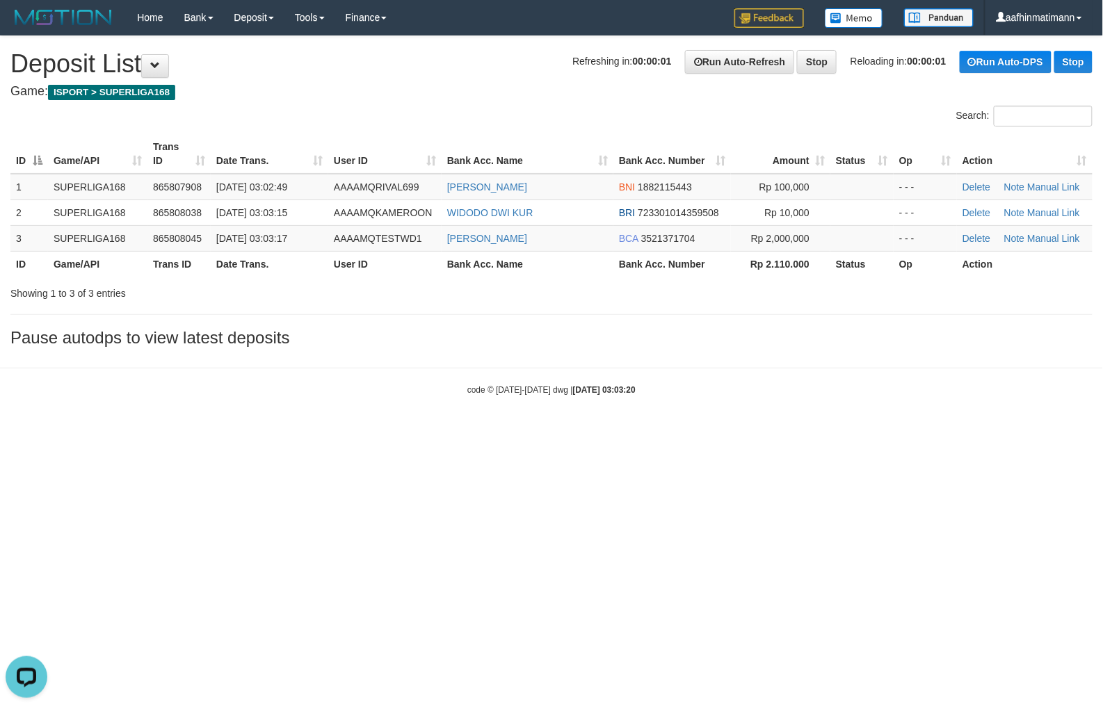
click at [457, 431] on html "Toggle navigation Home Bank Account List Load By Website Group [ISPORT] SUPERLI…" at bounding box center [551, 215] width 1103 height 431
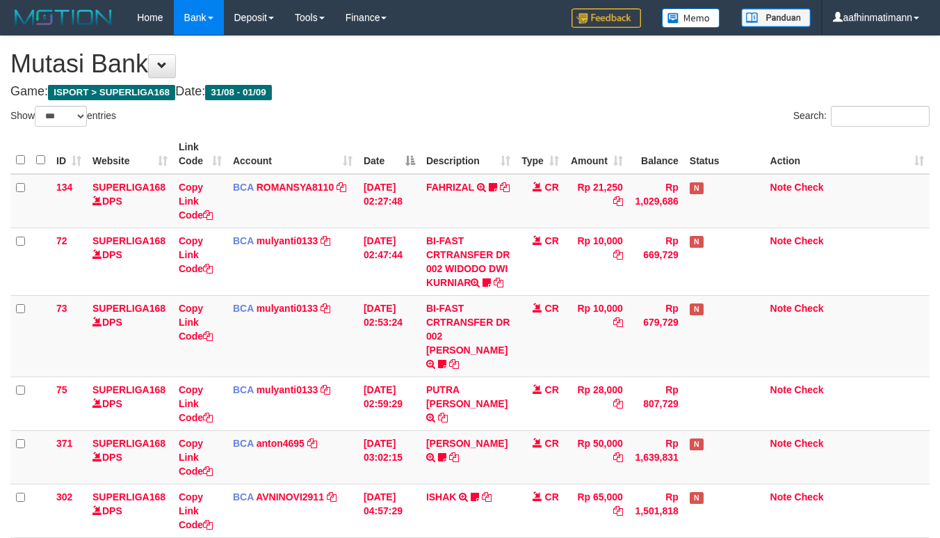
select select "***"
click at [376, 141] on th "Date" at bounding box center [389, 154] width 63 height 40
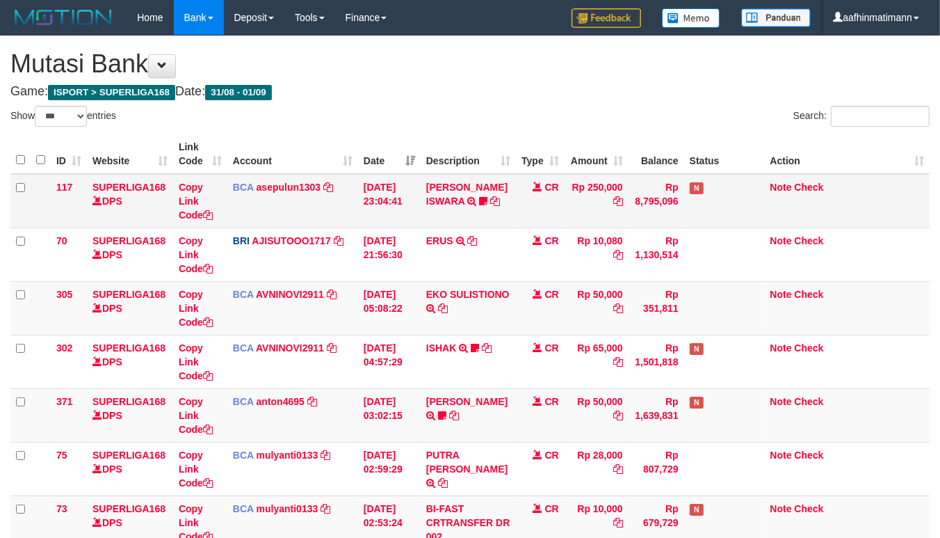
click at [430, 179] on td "DIONYSIUS ISWARA TRSF E-BANKING CR 08/31 ZK3V1 DIONYSIUS ISWARA iswaraliga1 WAI…" at bounding box center [468, 201] width 95 height 54
click at [435, 190] on link "DIONYSIUS ISWARA" at bounding box center [466, 194] width 81 height 25
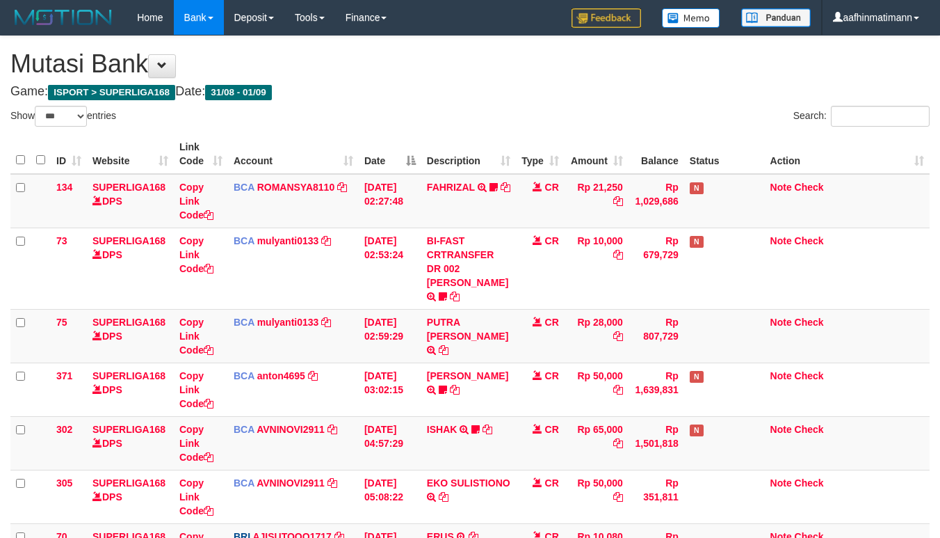
select select "***"
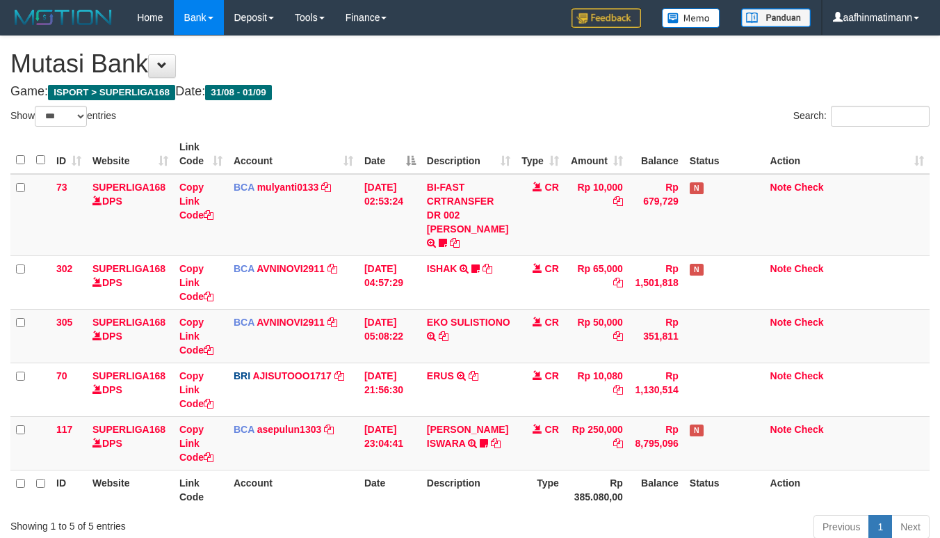
select select "***"
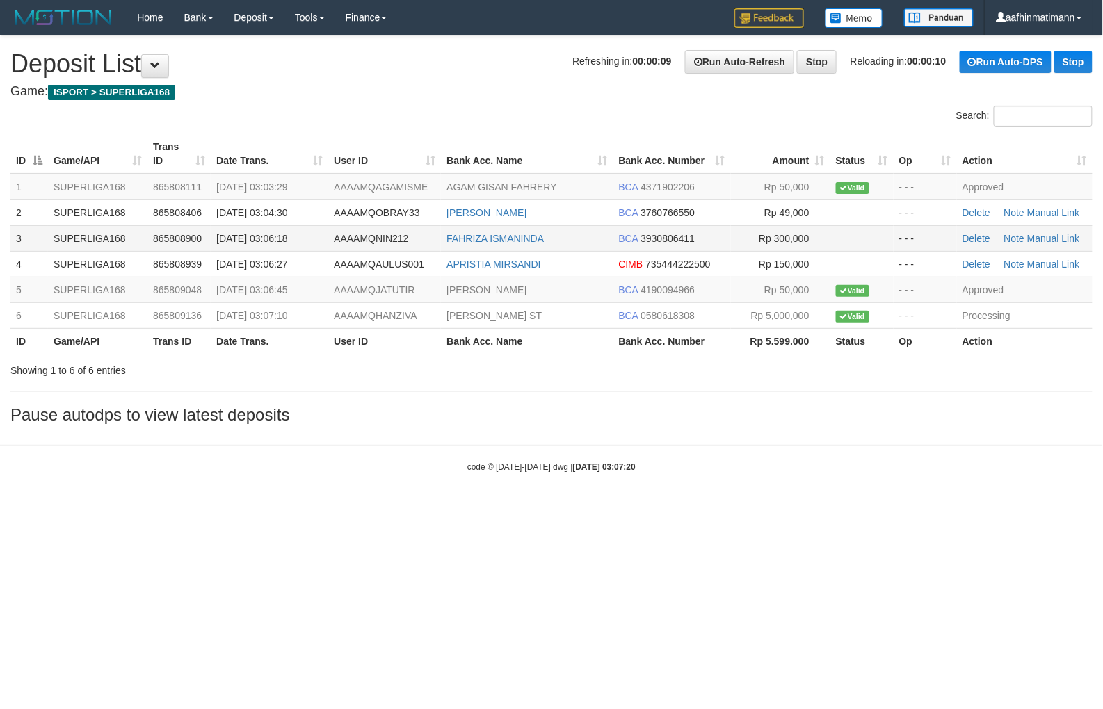
drag, startPoint x: 527, startPoint y: 82, endPoint x: 502, endPoint y: 243, distance: 163.3
click at [526, 82] on div "**********" at bounding box center [551, 233] width 1103 height 395
click at [508, 315] on td "RENDY NOVIAN ST" at bounding box center [527, 316] width 172 height 26
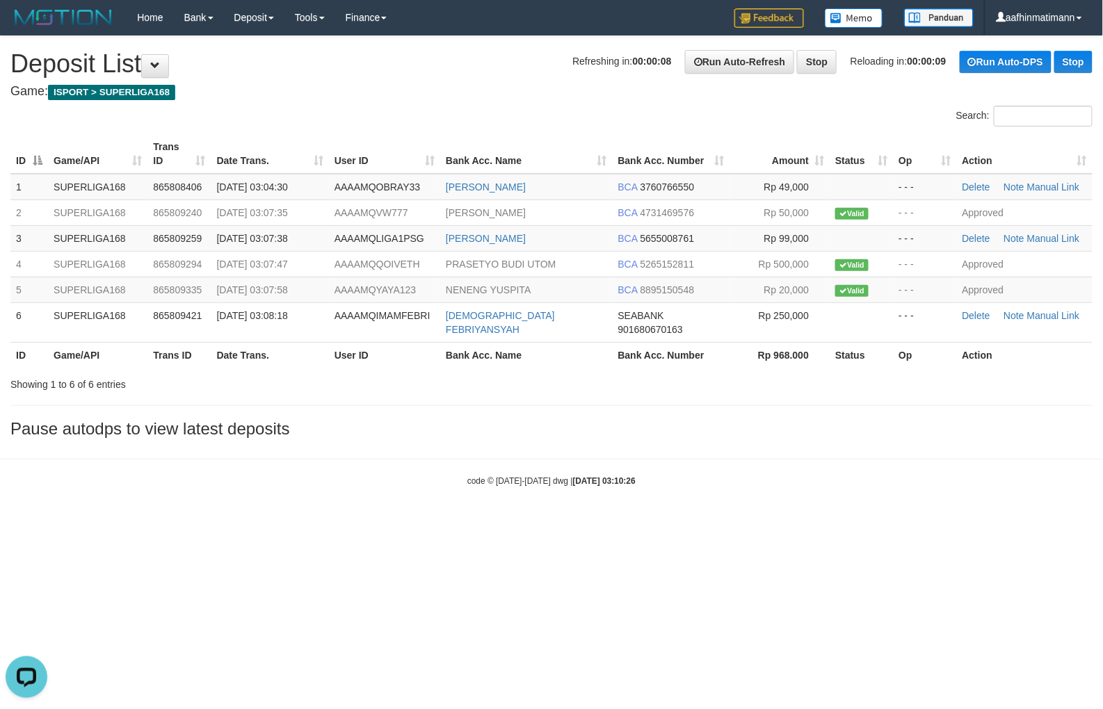
click at [467, 455] on body "Toggle navigation Home Bank Account List Load By Website Group [ISPORT] SUPERLI…" at bounding box center [551, 261] width 1103 height 522
drag, startPoint x: 467, startPoint y: 455, endPoint x: 325, endPoint y: 537, distance: 163.9
click at [467, 455] on body "Toggle navigation Home Bank Account List Load By Website Group [ISPORT] SUPERLI…" at bounding box center [551, 261] width 1103 height 522
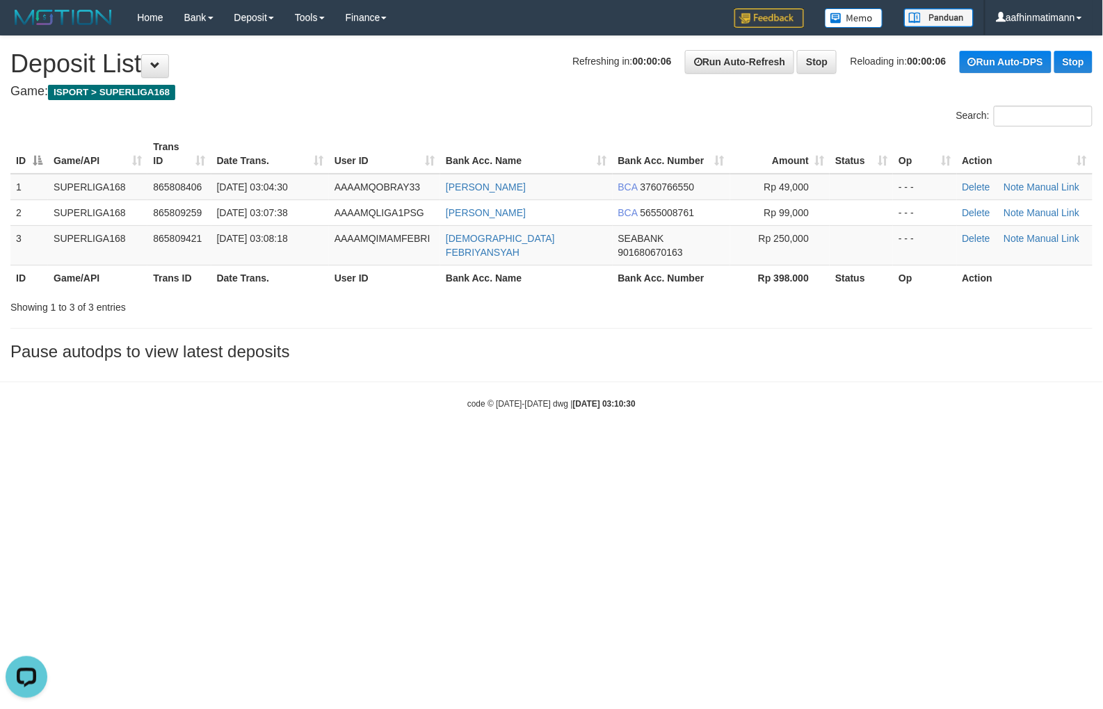
click at [81, 445] on html "Toggle navigation Home Bank Account List Load By Website Group [ISPORT] SUPERLI…" at bounding box center [551, 222] width 1103 height 445
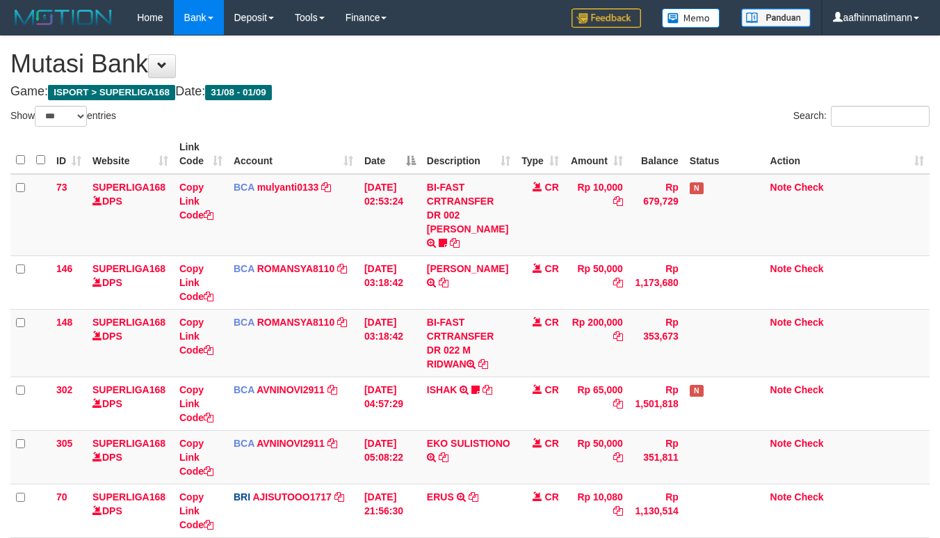
select select "***"
drag, startPoint x: 527, startPoint y: 147, endPoint x: 946, endPoint y: 241, distance: 429.0
click at [527, 147] on th "Type" at bounding box center [540, 154] width 49 height 40
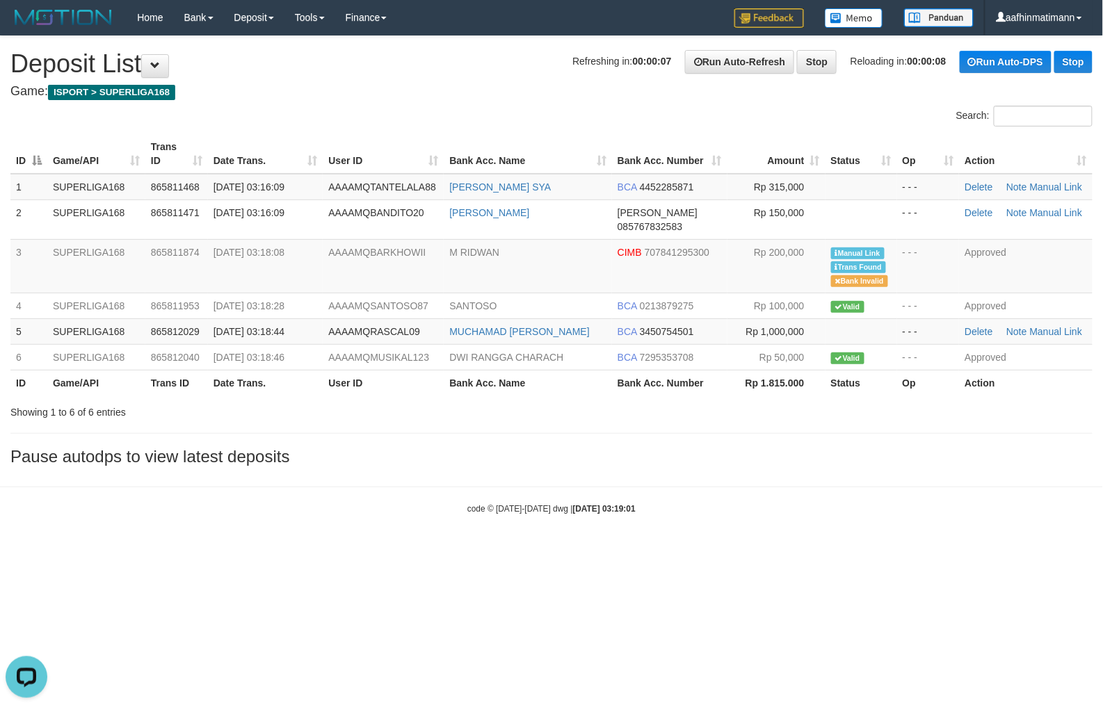
drag, startPoint x: 482, startPoint y: 67, endPoint x: 456, endPoint y: 89, distance: 33.6
click at [483, 67] on h1 "Refreshing in: 00:00:07 Run Auto-Refresh Stop Reloading in: 00:00:08 Run Auto-D…" at bounding box center [551, 64] width 1082 height 28
click at [408, 164] on th "User ID" at bounding box center [383, 154] width 121 height 40
